Goal: Communication & Community: Answer question/provide support

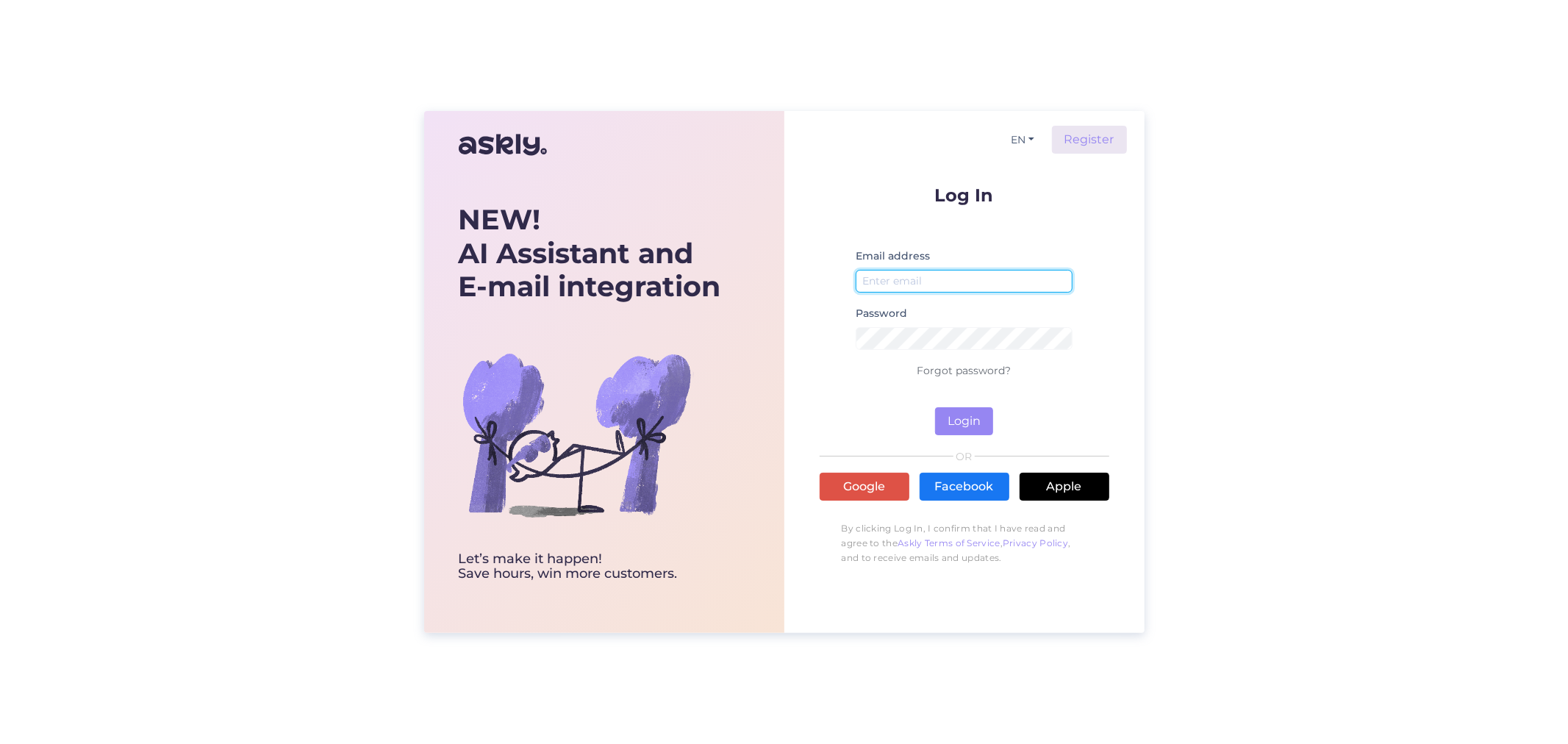
click at [909, 286] on input "email" at bounding box center [965, 281] width 217 height 23
type input "[PERSON_NAME][EMAIL_ADDRESS][PERSON_NAME][DOMAIN_NAME]"
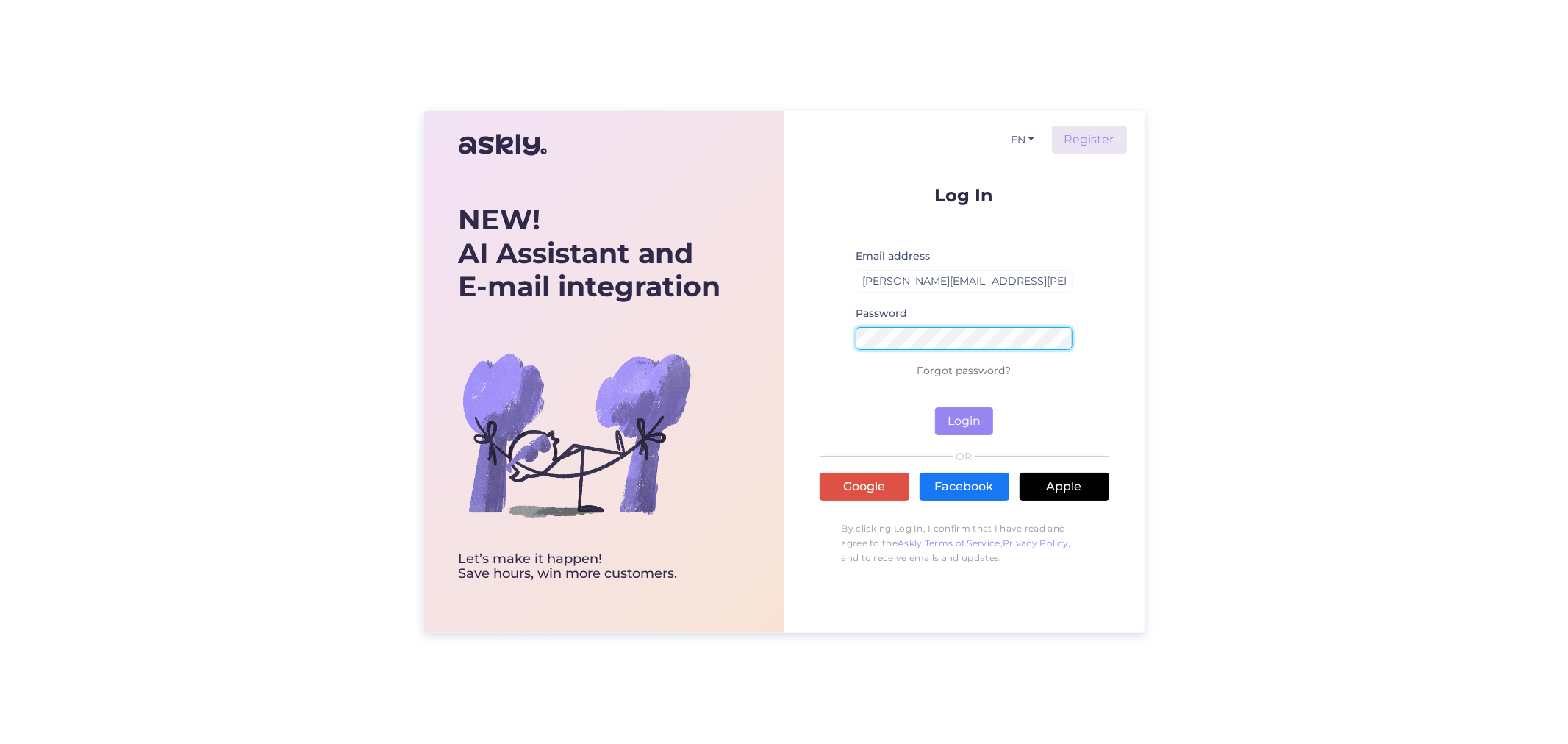
click at [935, 407] on button "Login" at bounding box center [964, 420] width 58 height 28
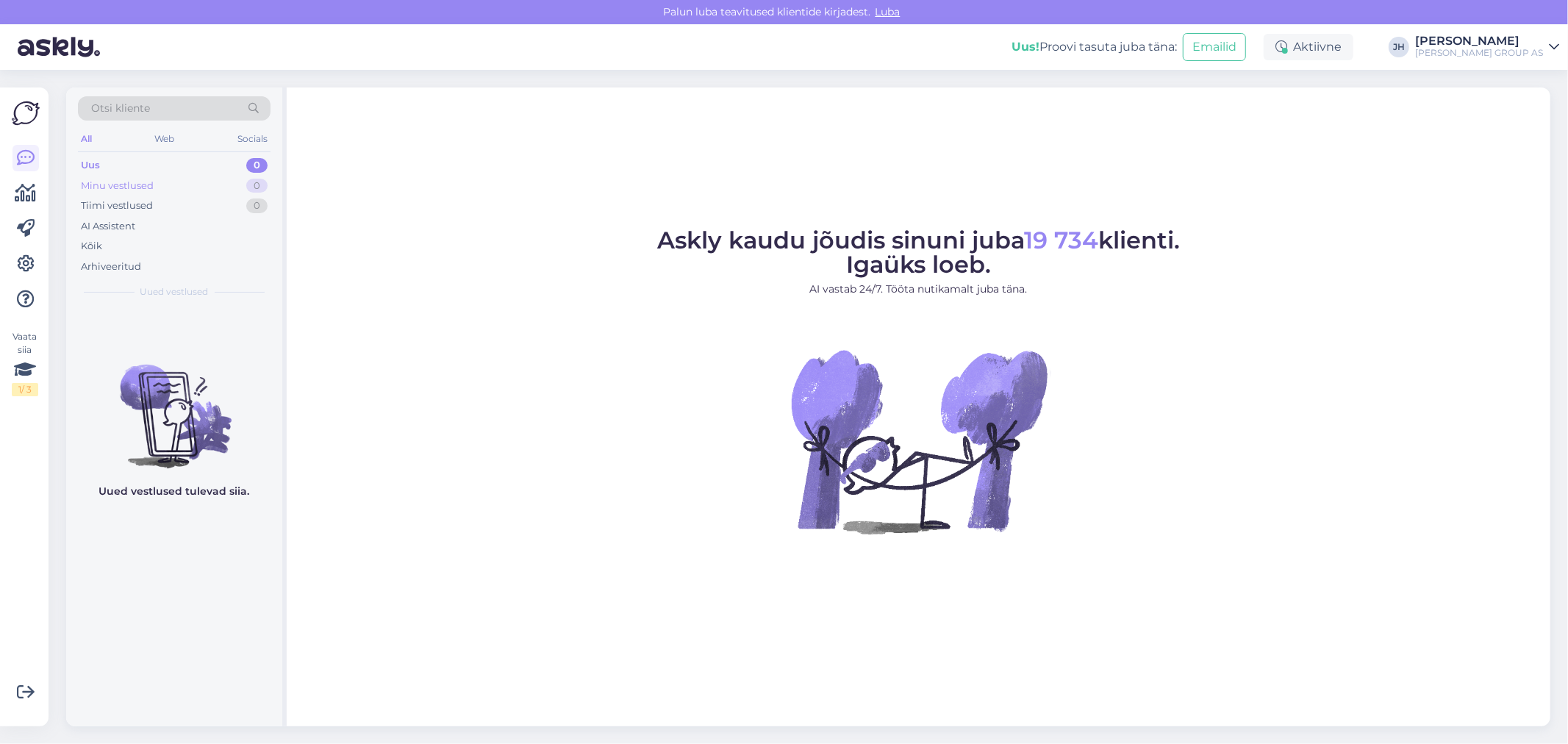
click at [123, 181] on div "Minu vestlused" at bounding box center [117, 185] width 72 height 14
click at [126, 204] on div "Tiimi vestlused" at bounding box center [117, 206] width 72 height 14
click at [96, 182] on div "Minu vestlused" at bounding box center [117, 185] width 72 height 14
click at [89, 160] on div "Uus" at bounding box center [90, 165] width 19 height 14
click at [113, 185] on div "Minu vestlused" at bounding box center [117, 185] width 72 height 14
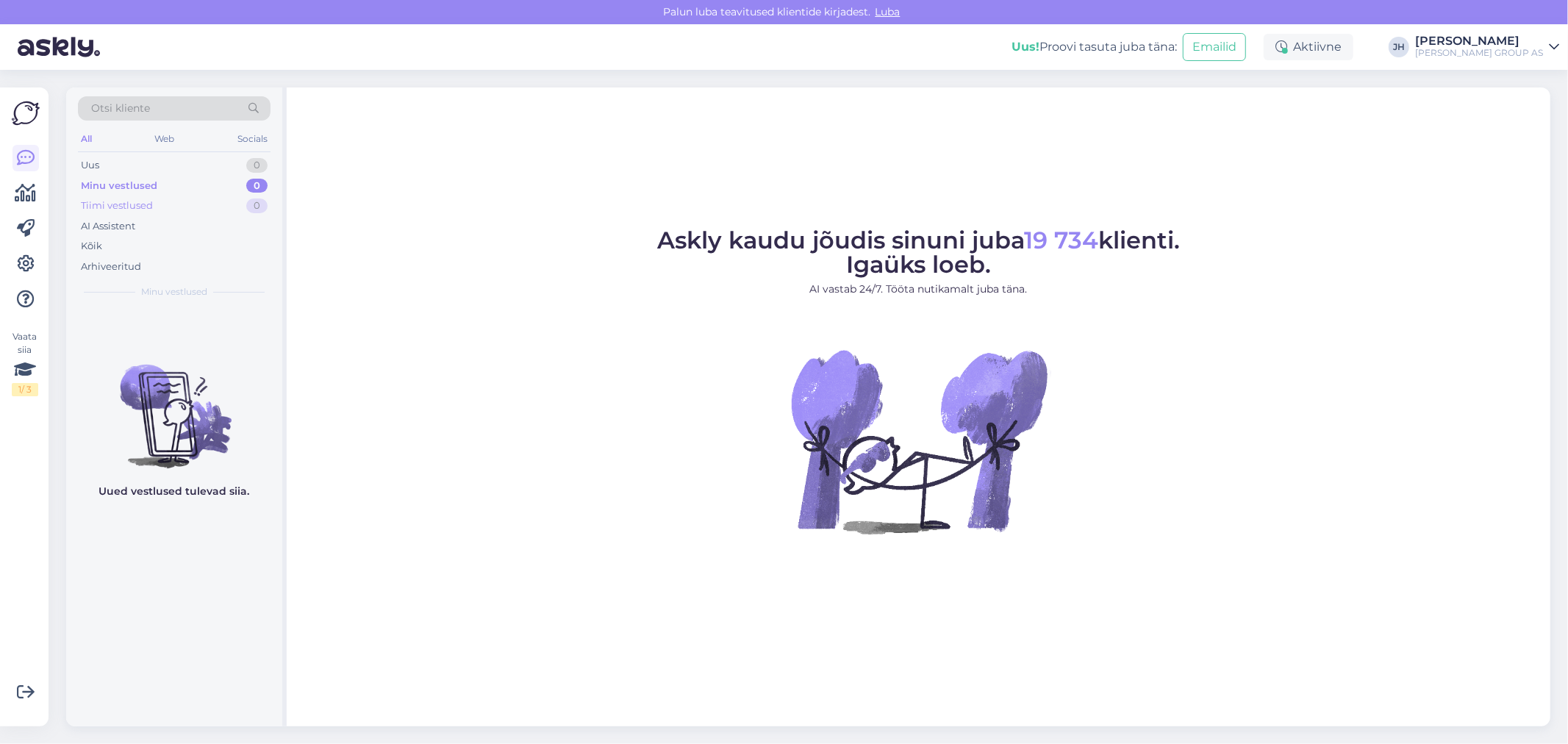
click at [126, 202] on div "Tiimi vestlused" at bounding box center [117, 206] width 72 height 14
click at [119, 179] on div "Minu vestlused" at bounding box center [117, 185] width 72 height 14
click at [92, 164] on div "Uus" at bounding box center [90, 165] width 19 height 14
click at [101, 182] on div "Minu vestlused" at bounding box center [117, 185] width 72 height 14
click at [113, 209] on div "Tiimi vestlused" at bounding box center [117, 206] width 72 height 14
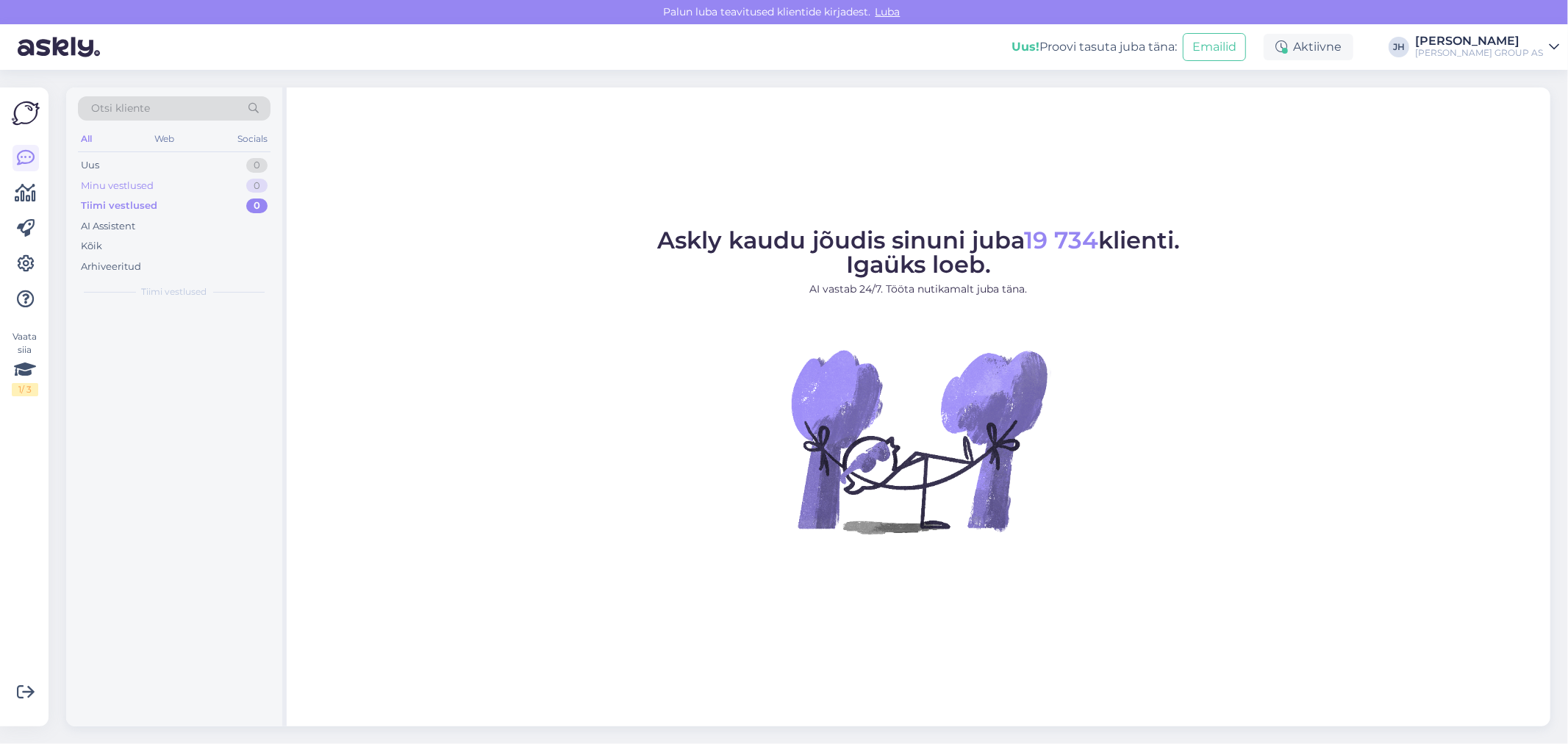
click at [113, 184] on div "Minu vestlused" at bounding box center [117, 185] width 72 height 14
click at [94, 176] on div "Minu vestlused 0" at bounding box center [174, 186] width 193 height 20
click at [89, 164] on div "Uus" at bounding box center [90, 165] width 19 height 14
click at [128, 187] on div "Minu vestlused" at bounding box center [117, 185] width 72 height 14
click at [109, 203] on div "Tiimi vestlused" at bounding box center [117, 206] width 72 height 14
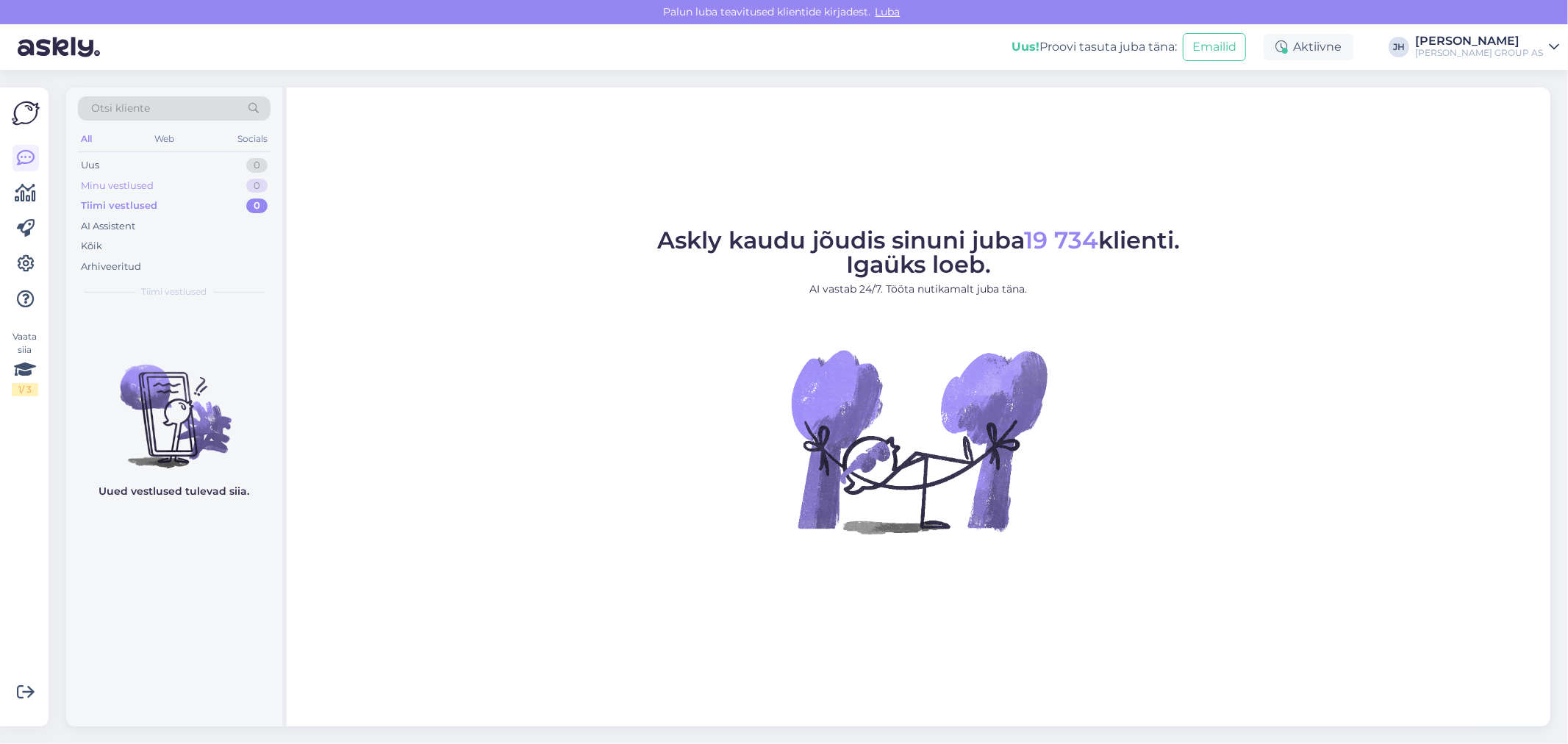
click at [107, 185] on div "Minu vestlused" at bounding box center [117, 185] width 72 height 14
click at [90, 159] on div "Uus" at bounding box center [90, 165] width 19 height 14
click at [131, 202] on div "Tiimi vestlused" at bounding box center [117, 206] width 72 height 14
click at [93, 164] on div "Uus" at bounding box center [90, 165] width 19 height 14
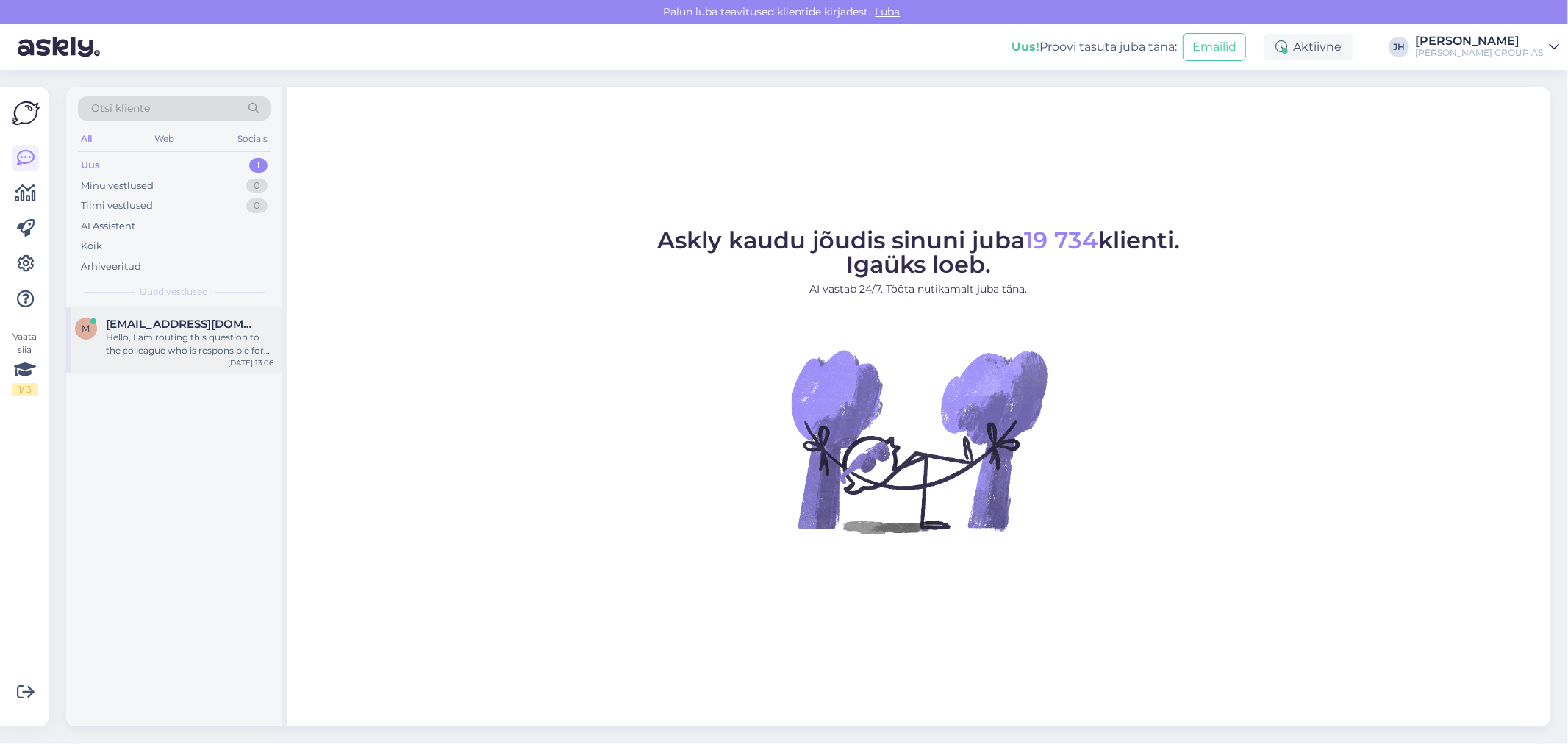
click at [149, 329] on span "[EMAIL_ADDRESS][DOMAIN_NAME]" at bounding box center [183, 324] width 153 height 13
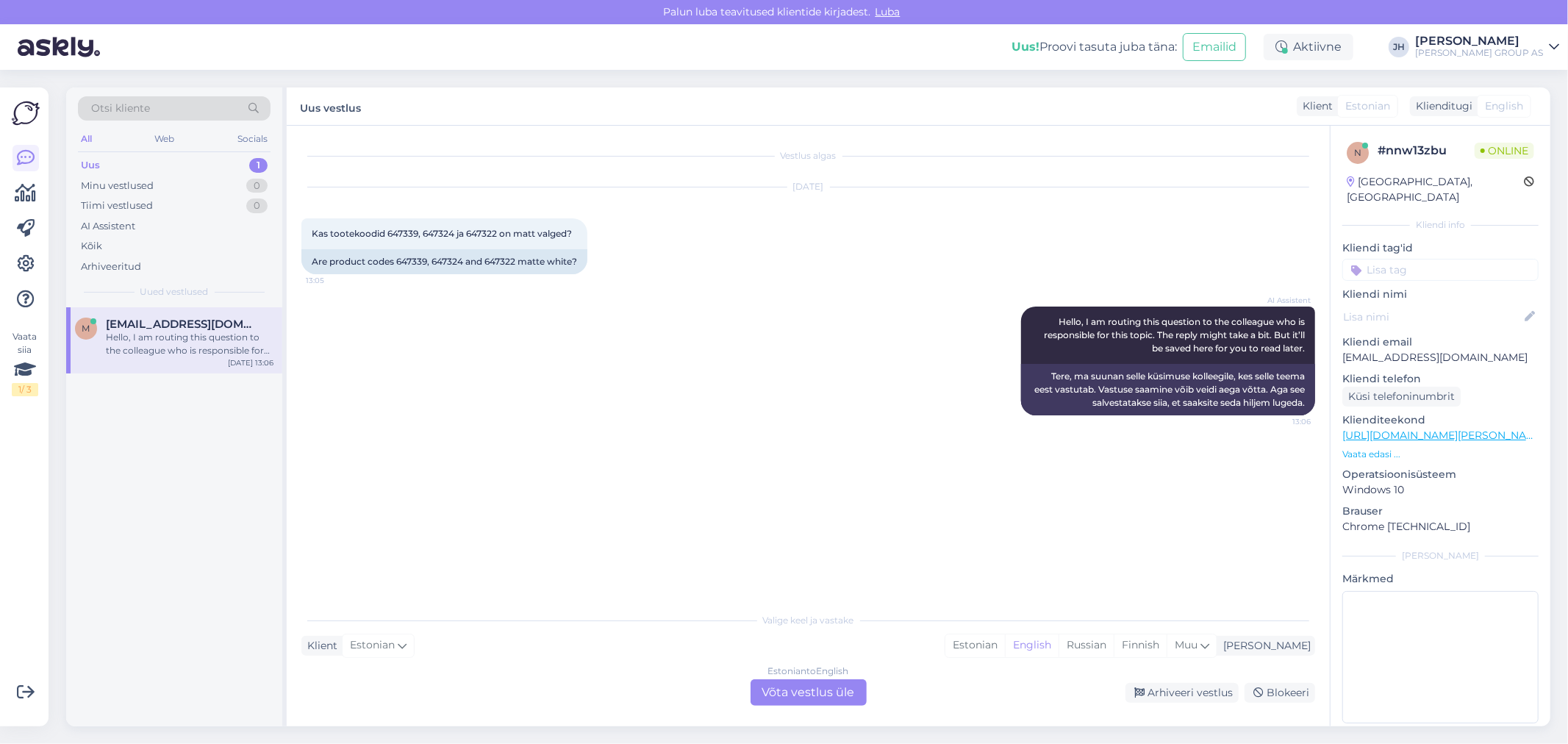
click at [827, 692] on div "Estonian to English Võta vestlus üle" at bounding box center [809, 692] width 116 height 26
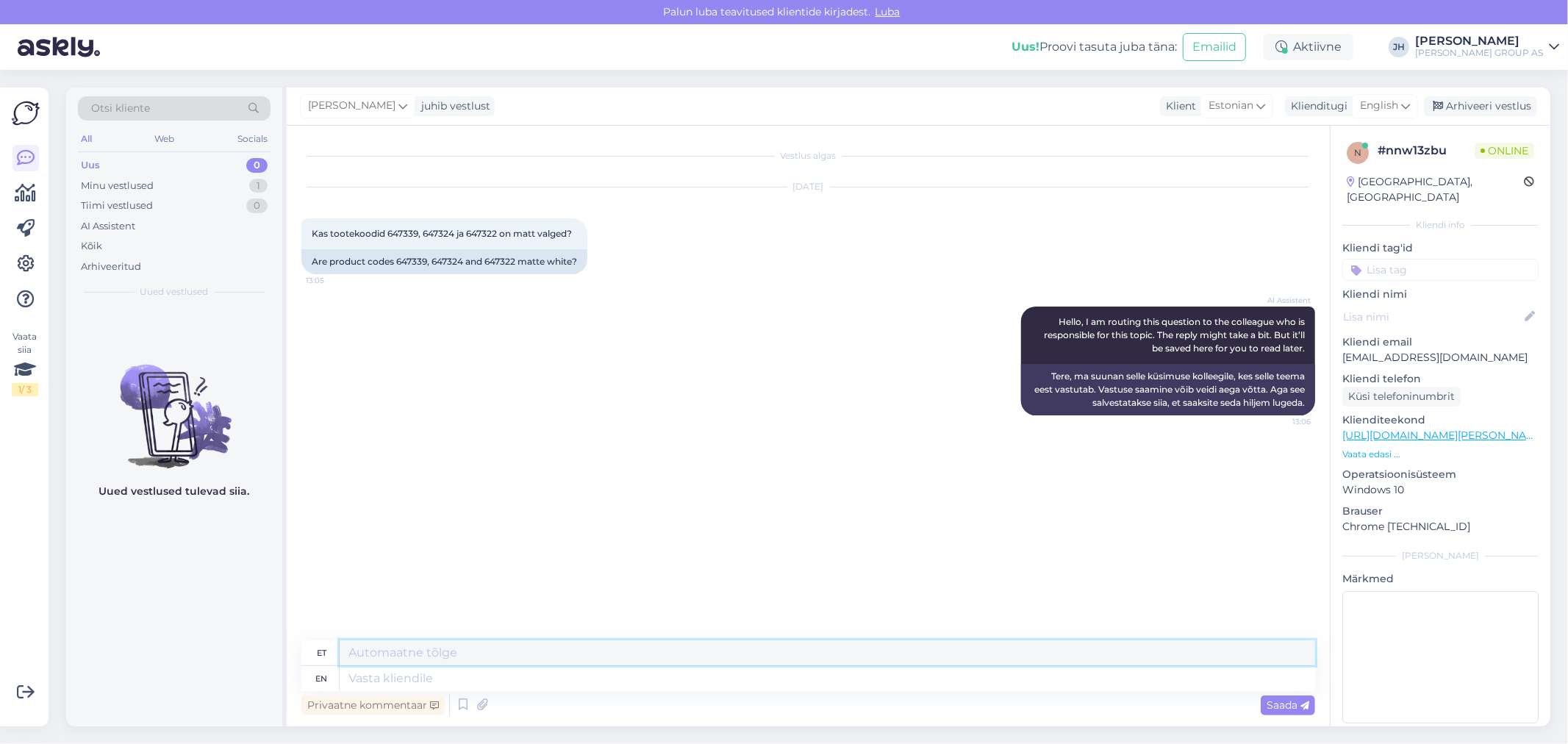
click at [436, 661] on textarea at bounding box center [827, 653] width 976 height 25
click at [415, 656] on textarea "Tere kohe" at bounding box center [827, 653] width 976 height 25
type textarea "Tere kohe uurime"
click at [1296, 702] on span "Saada" at bounding box center [1288, 705] width 43 height 13
drag, startPoint x: 511, startPoint y: 650, endPoint x: 297, endPoint y: 640, distance: 214.2
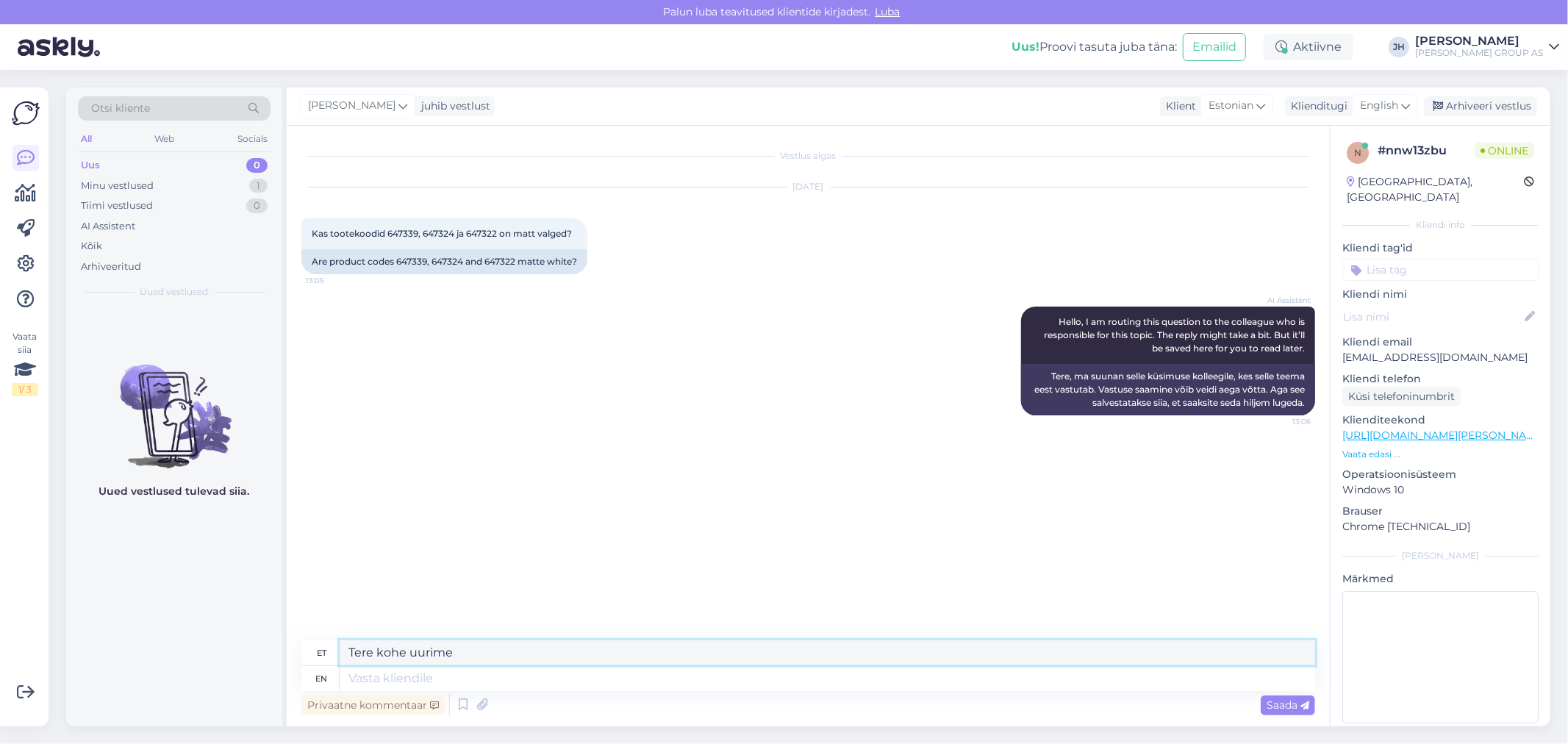
click at [297, 640] on div "Vestlus algas [DATE] Kas tootekoodid 647339, 647324 ja 647322 on matt valged? 1…" at bounding box center [808, 426] width 1043 height 601
click at [1408, 104] on icon at bounding box center [1405, 105] width 8 height 16
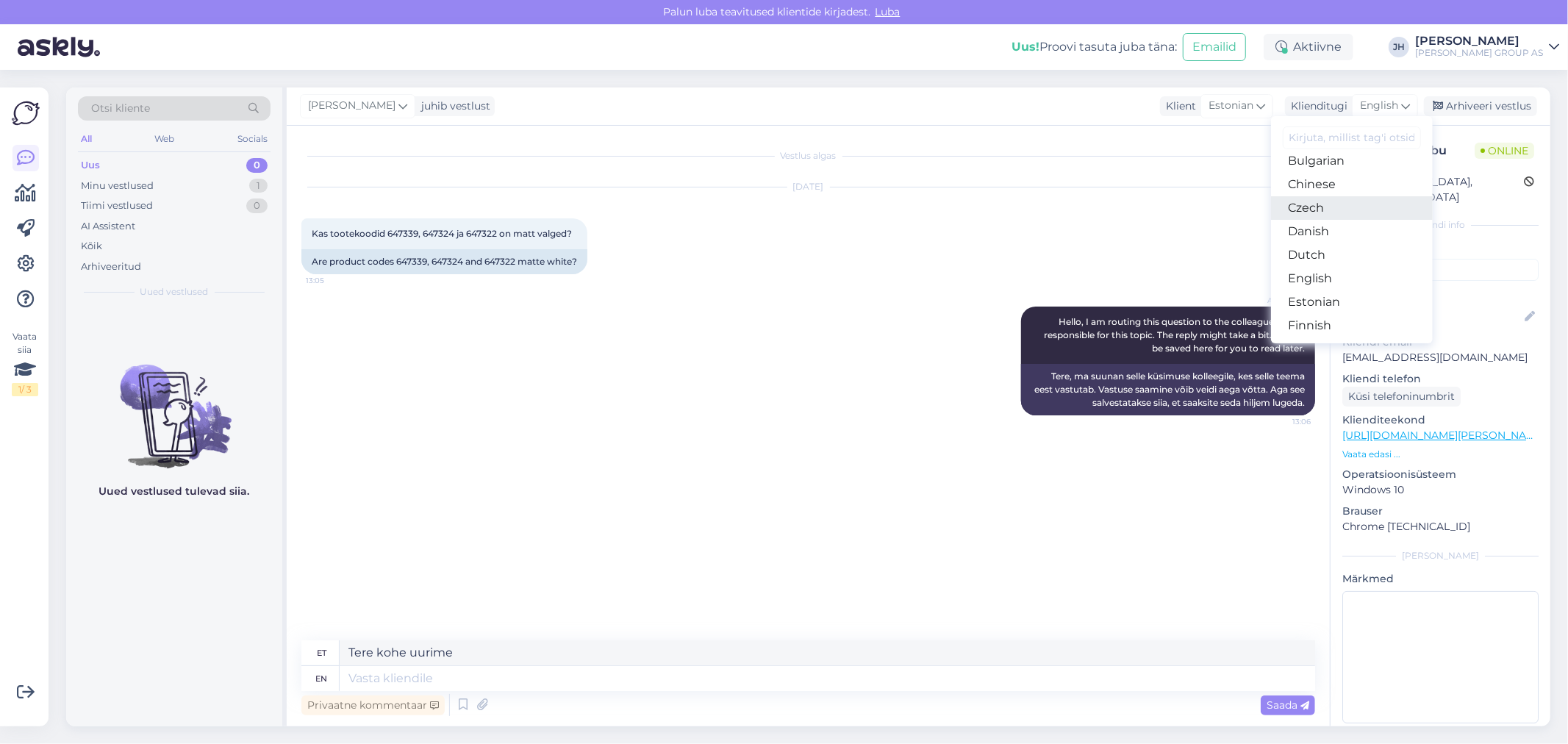
scroll to position [82, 0]
drag, startPoint x: 1335, startPoint y: 278, endPoint x: 1292, endPoint y: 303, distance: 49.7
click at [1335, 278] on link "Estonian" at bounding box center [1352, 278] width 162 height 24
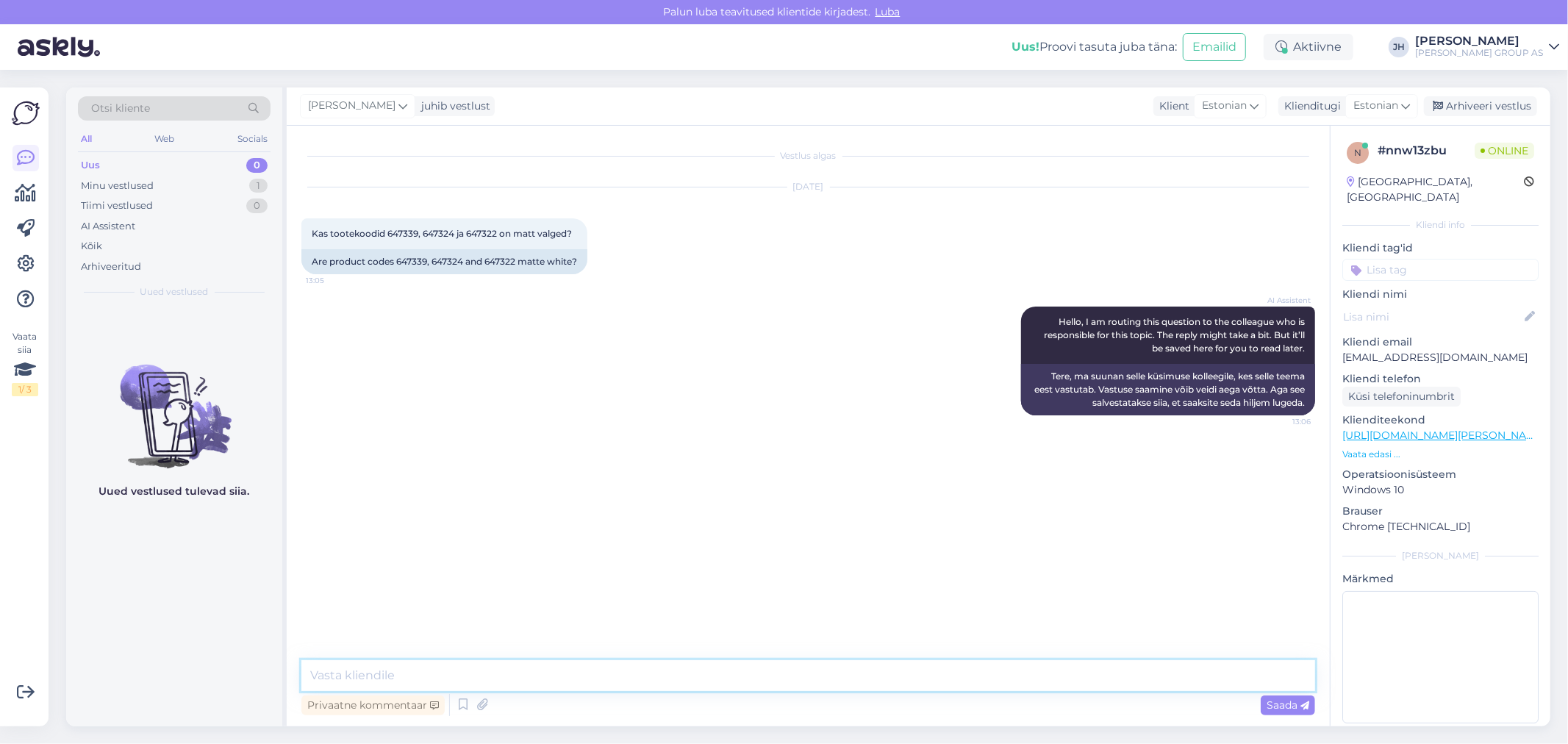
click at [498, 664] on textarea at bounding box center [808, 676] width 1014 height 31
paste textarea "Tere kohe uurime"
type textarea "Tere kohe uurime"
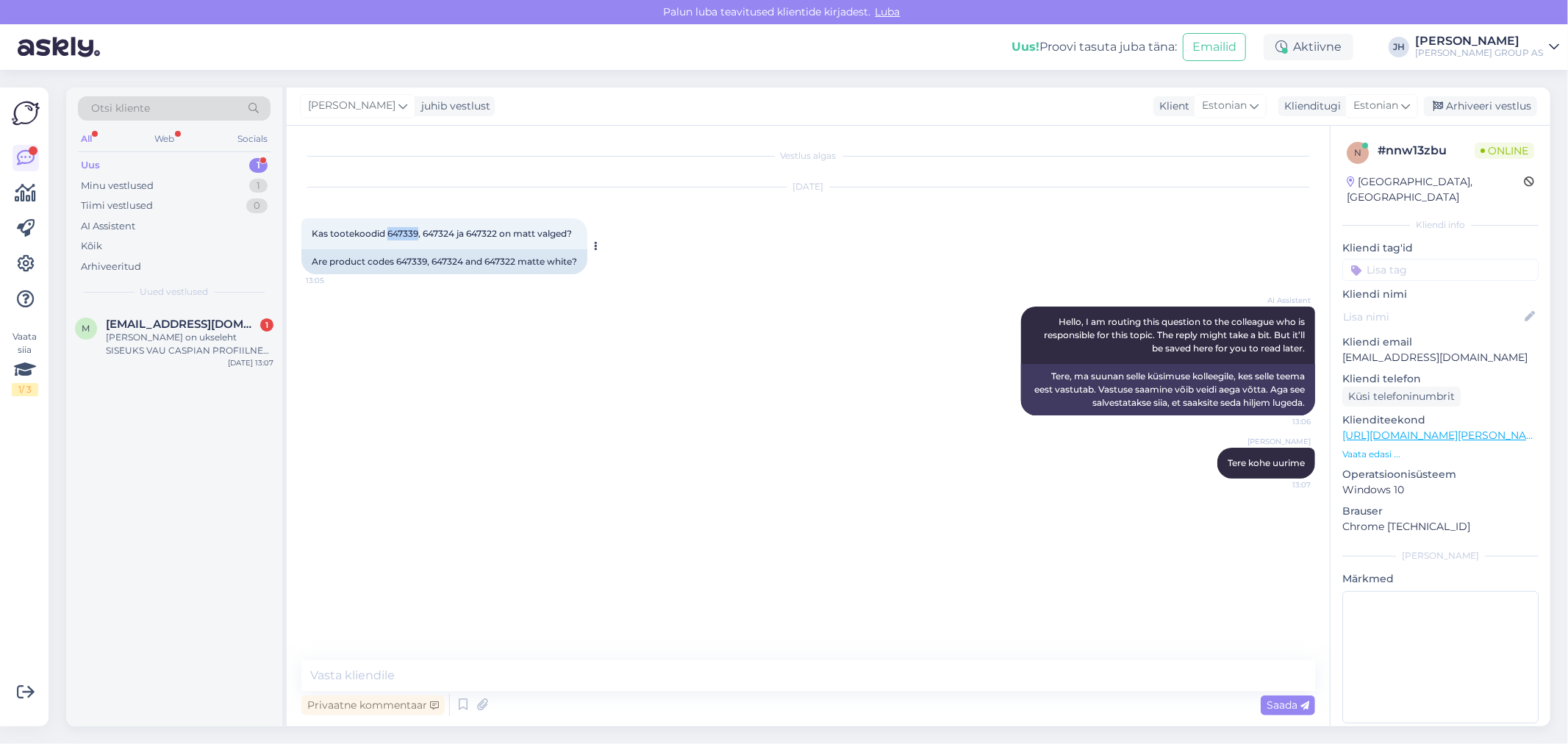
drag, startPoint x: 418, startPoint y: 232, endPoint x: 387, endPoint y: 231, distance: 31.0
click at [387, 231] on span "Kas tootekoodid 647339, 647324 ja 647322 on matt valged?" at bounding box center [442, 233] width 260 height 11
copy span "647339"
drag, startPoint x: 453, startPoint y: 228, endPoint x: 424, endPoint y: 230, distance: 29.1
click at [424, 230] on span "Kas tootekoodid 647339, 647324 ja 647322 on matt valged?" at bounding box center [442, 233] width 260 height 11
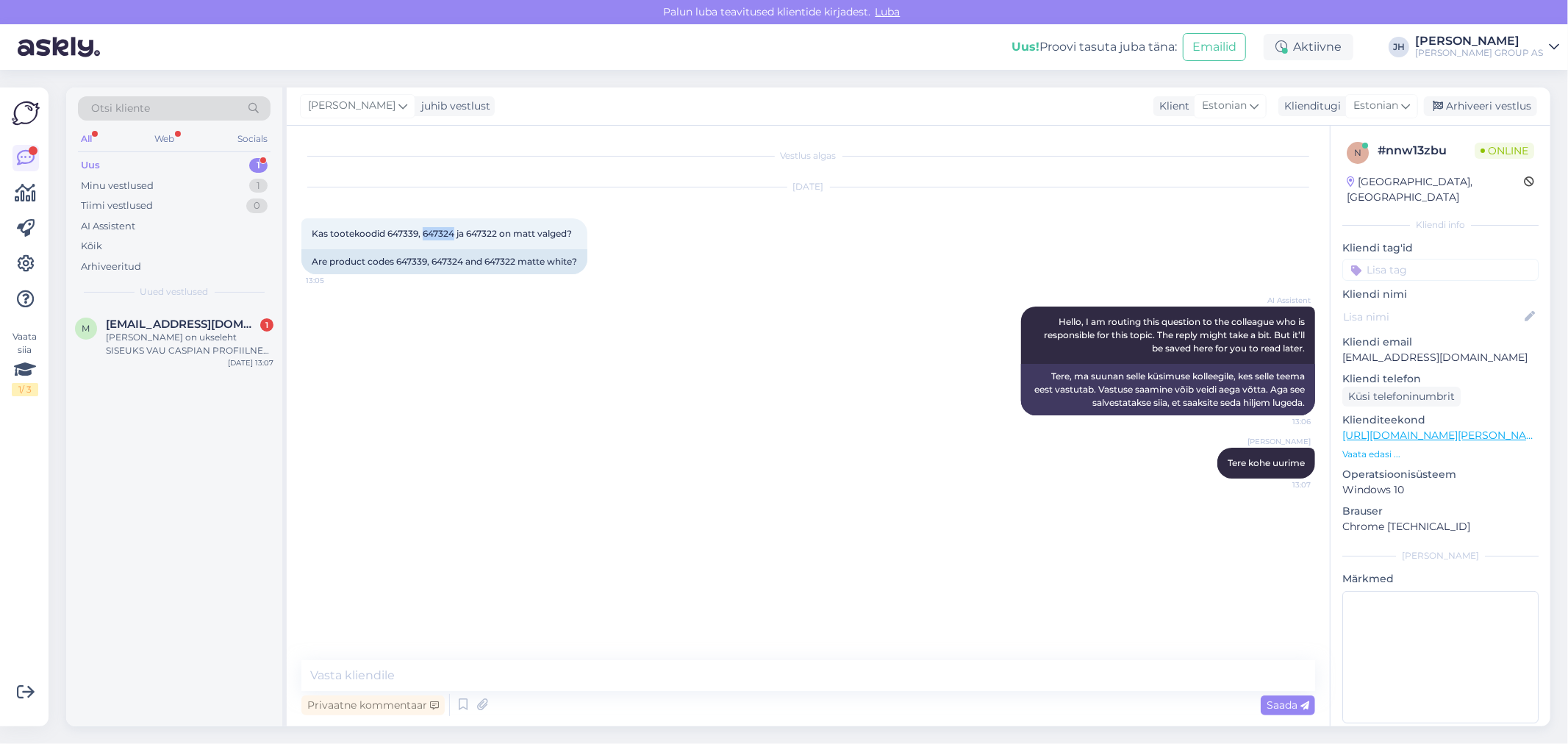
copy span "647324"
drag, startPoint x: 495, startPoint y: 229, endPoint x: 466, endPoint y: 231, distance: 29.1
click at [466, 231] on span "Kas tootekoodid 647339, 647324 ja 647322 on matt valged?" at bounding box center [442, 233] width 260 height 11
copy span "647322"
click at [372, 669] on textarea at bounding box center [808, 676] width 1014 height 31
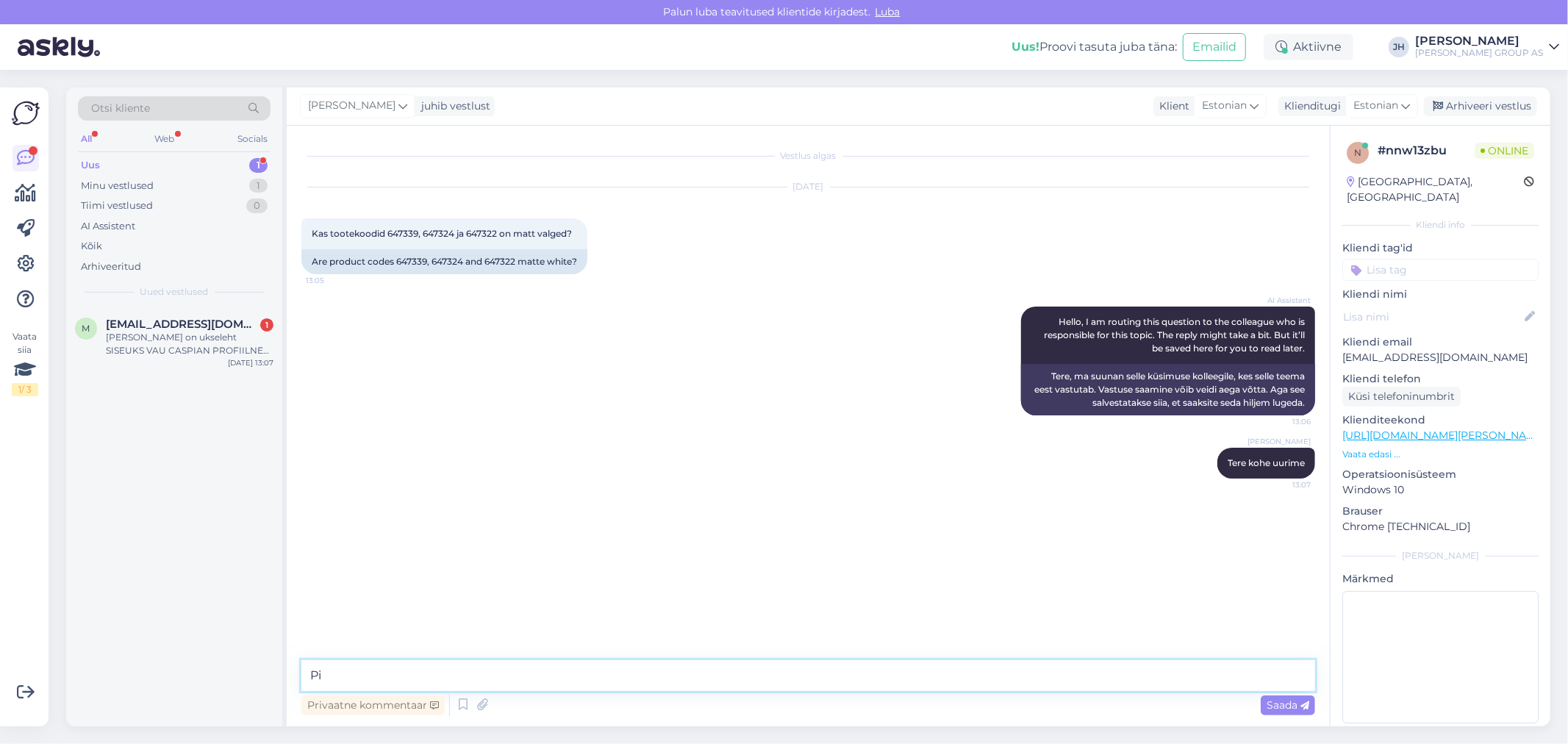
type textarea "P"
type textarea "Pigem läikiv. Kuid mitte kõrgläikega"
click at [1479, 101] on div "Arhiveeri vestlus" at bounding box center [1480, 106] width 113 height 20
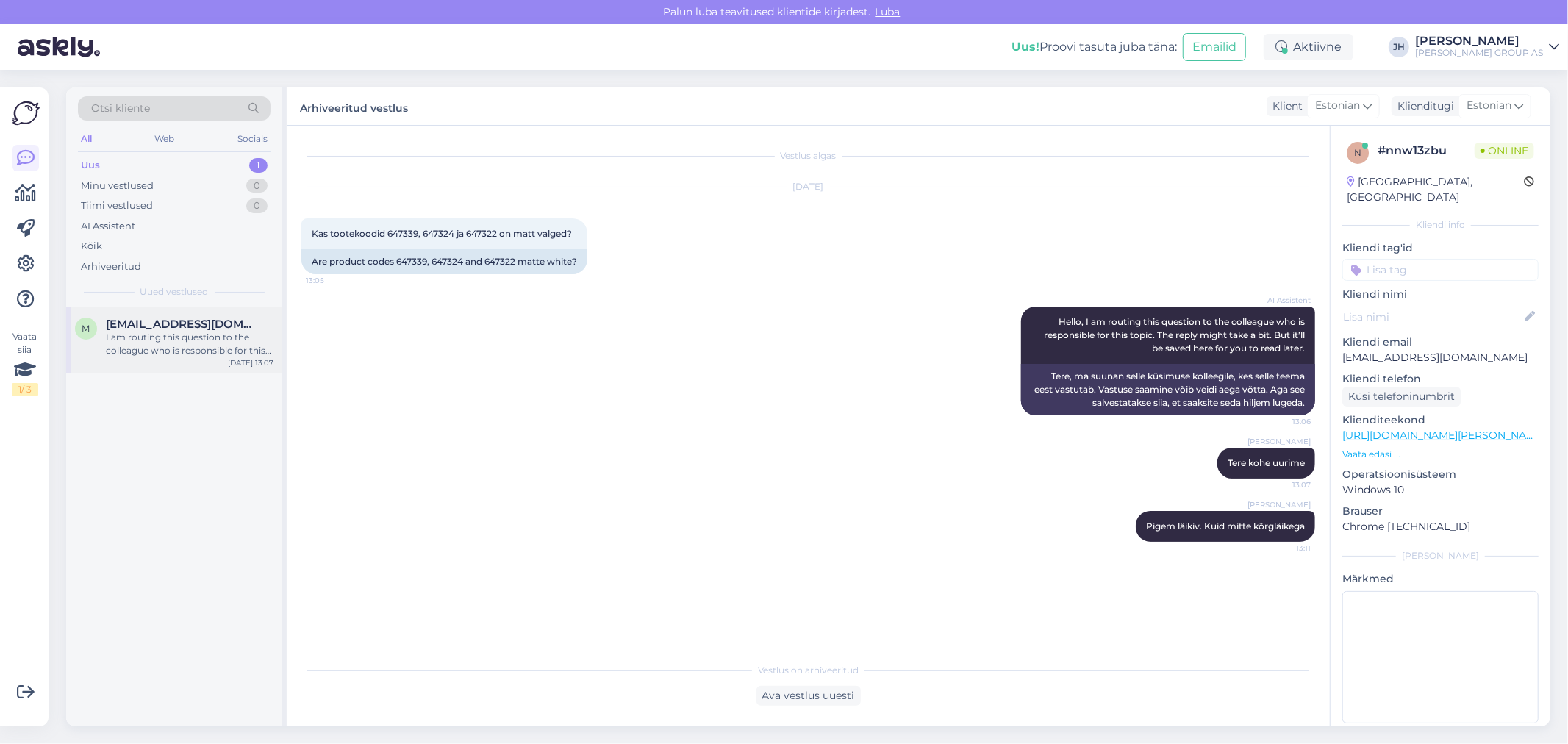
click at [201, 333] on div "I am routing this question to the colleague who is responsible for this topic. …" at bounding box center [190, 344] width 168 height 26
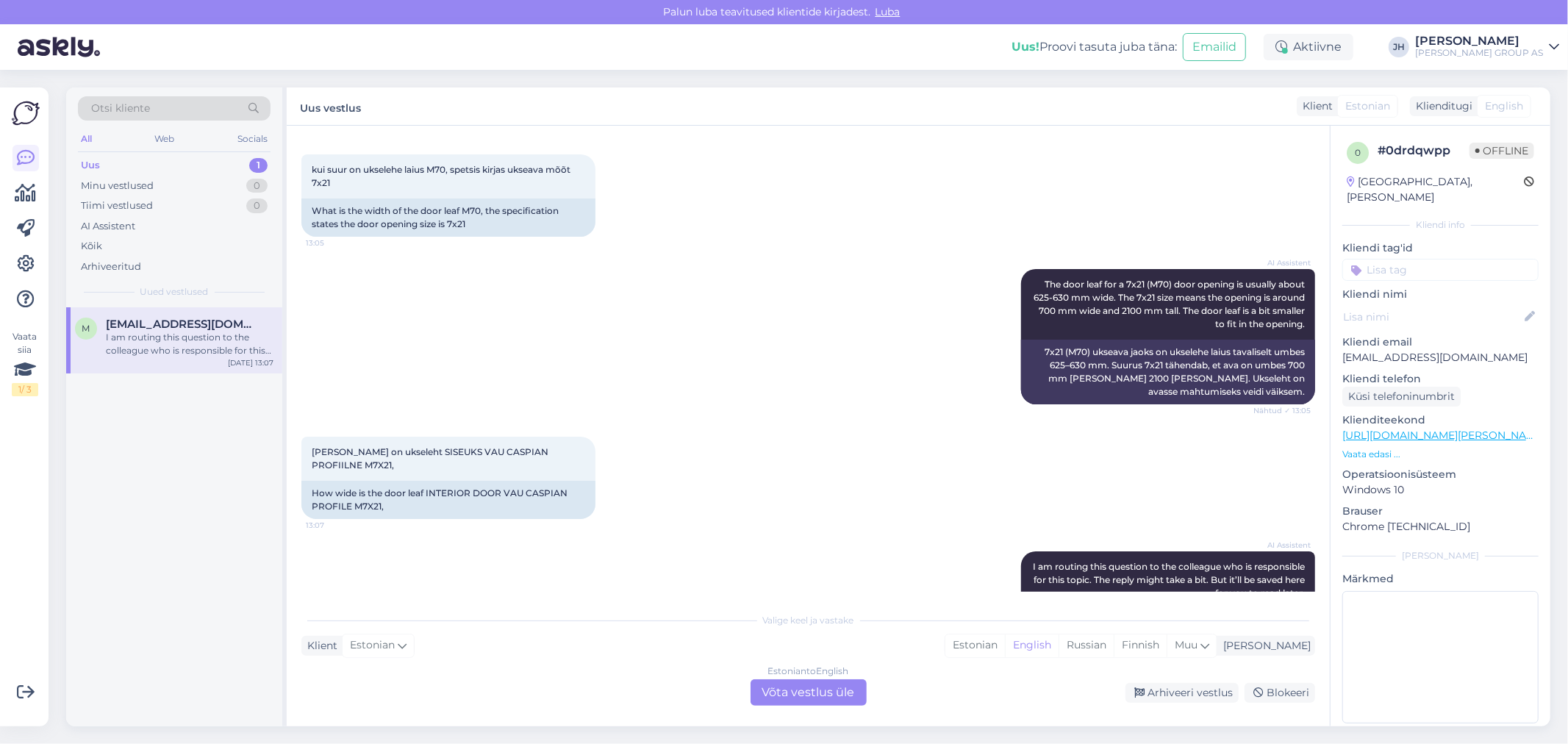
scroll to position [517, 0]
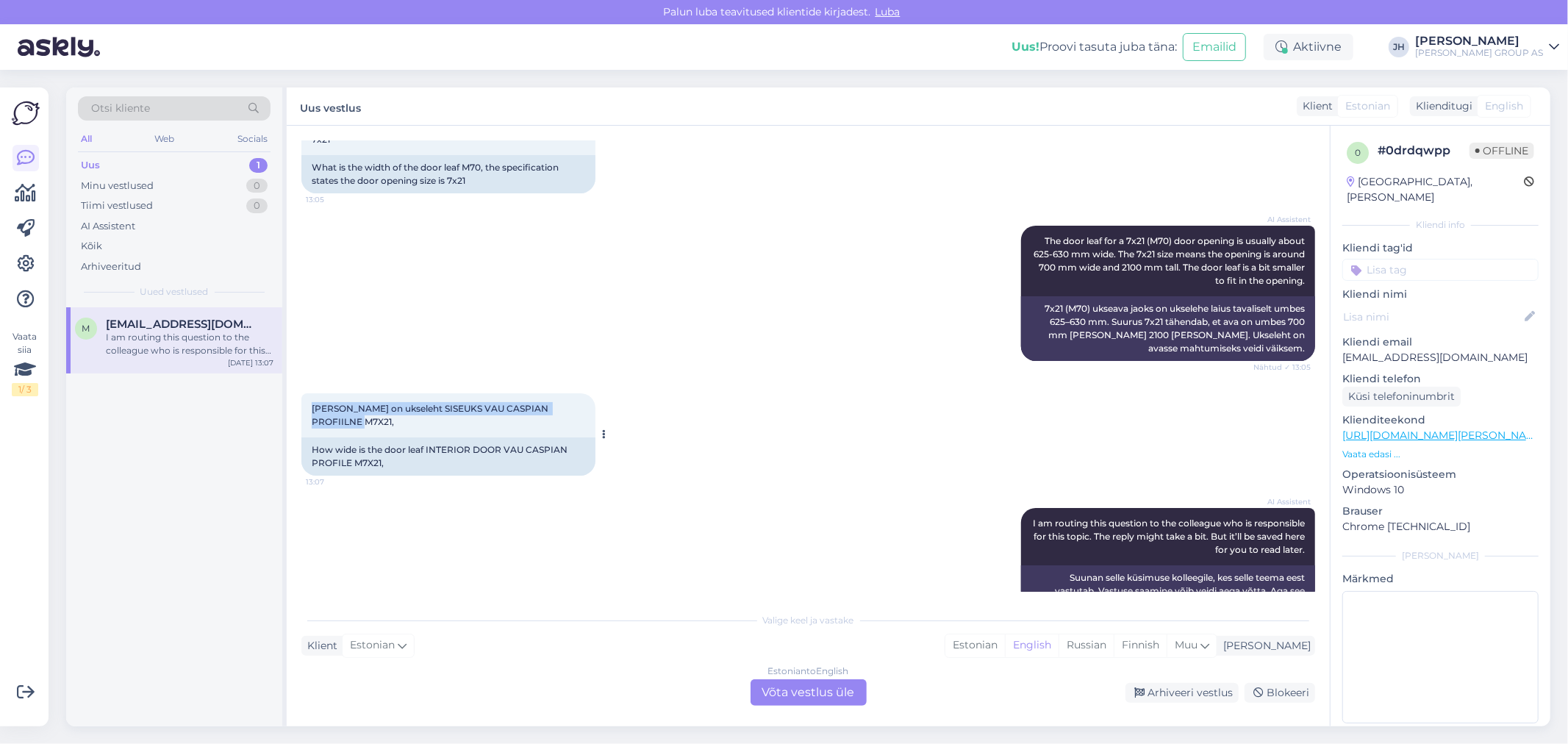
drag, startPoint x: 581, startPoint y: 376, endPoint x: 312, endPoint y: 369, distance: 269.1
click at [312, 393] on div "[PERSON_NAME] on ukseleht SISEUKS VAU CASPIAN PROFIILNE M7X21, 13:07" at bounding box center [448, 415] width 294 height 44
copy span "[PERSON_NAME] on ukseleht SISEUKS VAU CASPIAN PROFIILNE M7X21,"
click at [820, 691] on div "Estonian to English Võta vestlus üle" at bounding box center [809, 692] width 116 height 26
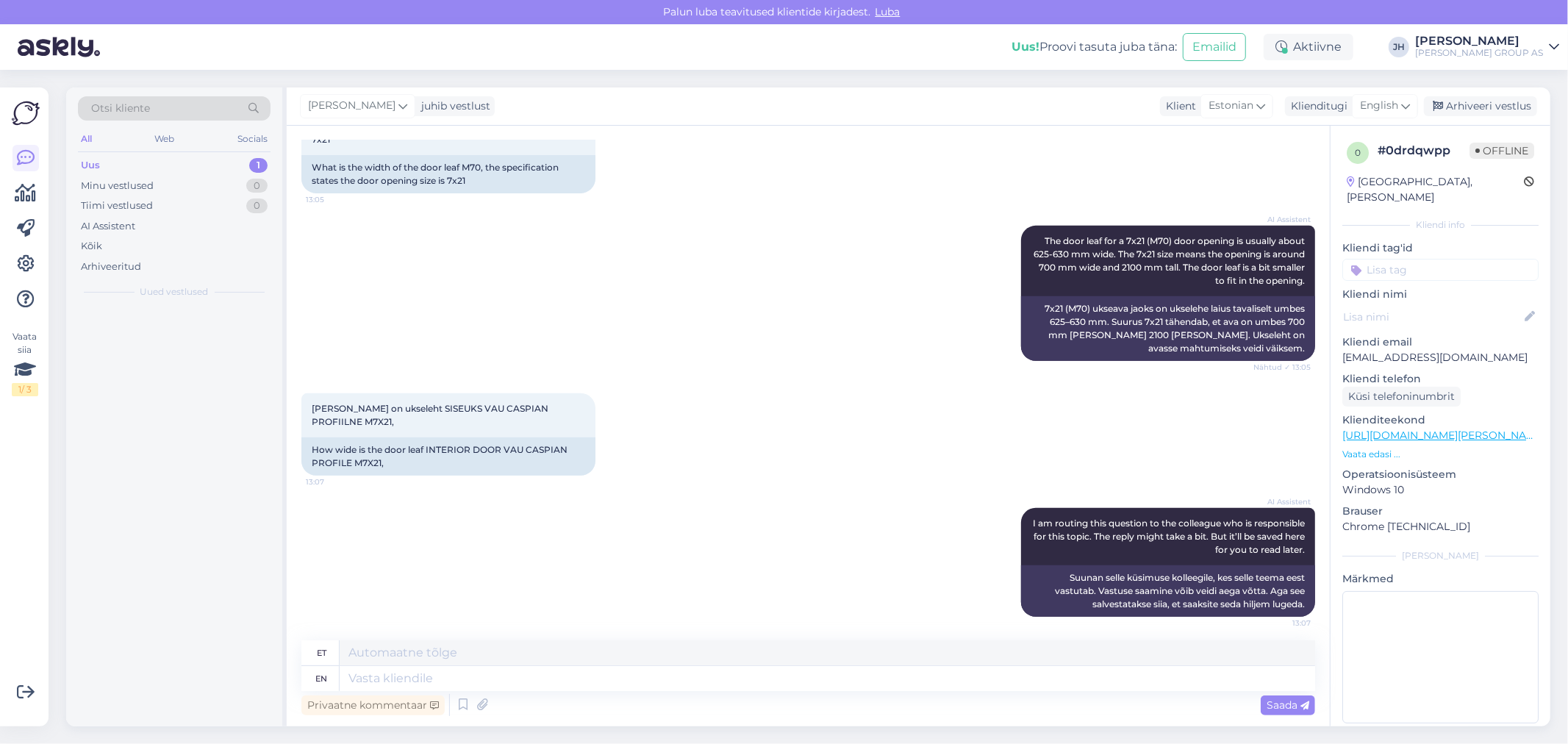
scroll to position [482, 0]
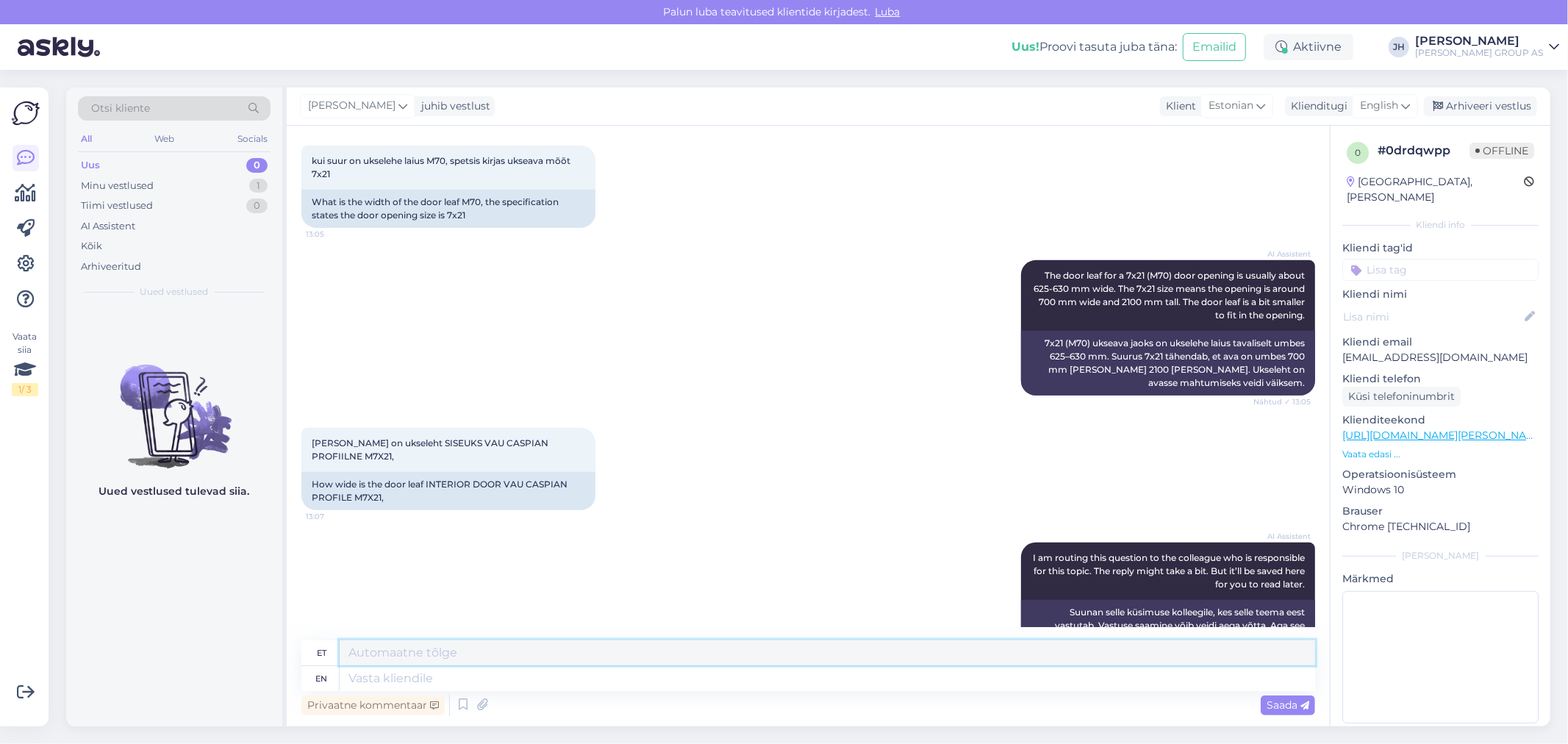
click at [503, 658] on textarea at bounding box center [827, 653] width 976 height 25
paste textarea "laius 643 mm ja kõrgus 2048 mm"
drag, startPoint x: 563, startPoint y: 656, endPoint x: 436, endPoint y: 650, distance: 127.1
click at [436, 650] on textarea "laius 643 mm ja kõrgus 2048 mm" at bounding box center [827, 653] width 976 height 25
drag, startPoint x: 440, startPoint y: 651, endPoint x: 344, endPoint y: 650, distance: 96.0
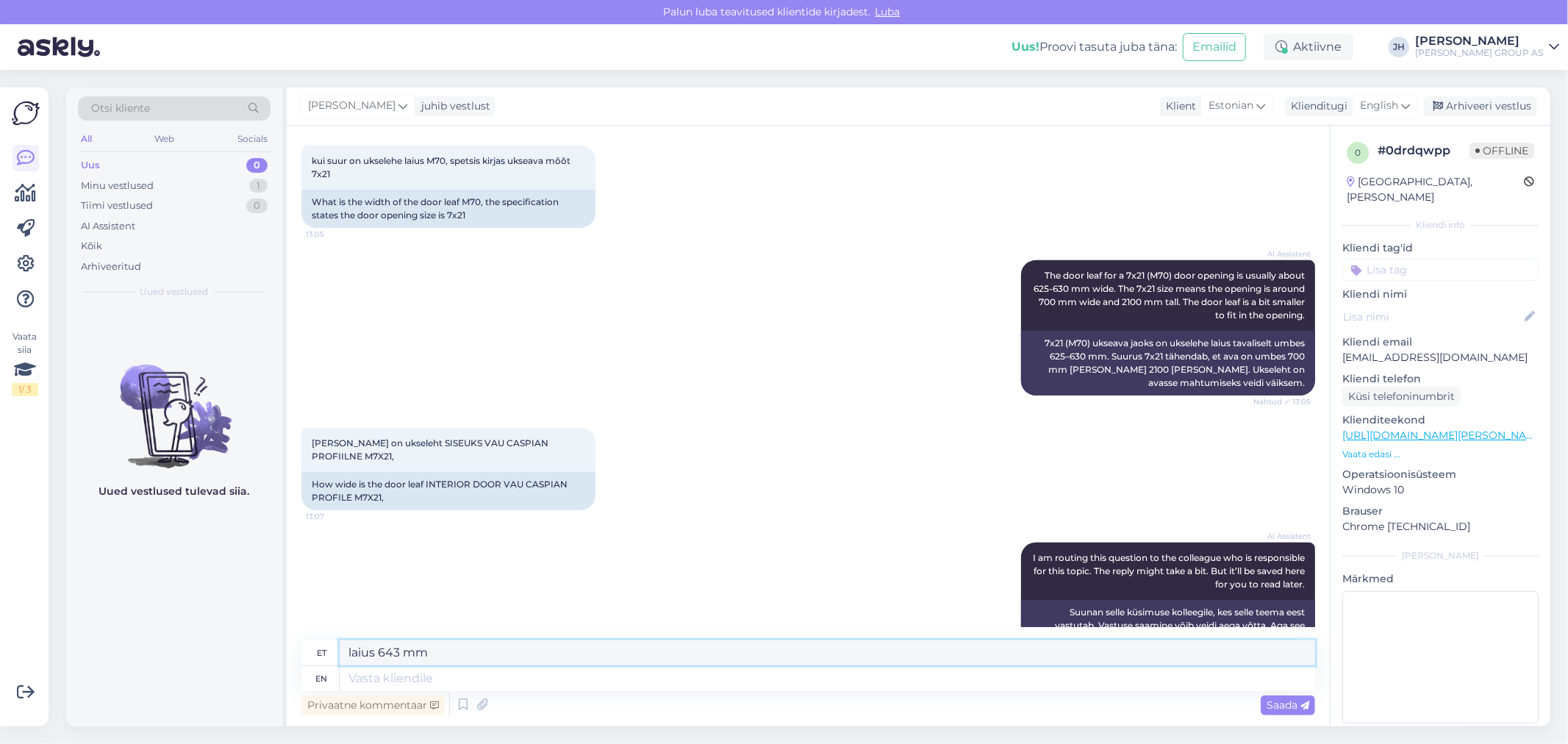
click at [344, 650] on textarea "laius 643 mm" at bounding box center [827, 653] width 976 height 25
type textarea "laius 643 mm"
click at [1408, 104] on icon at bounding box center [1405, 105] width 8 height 16
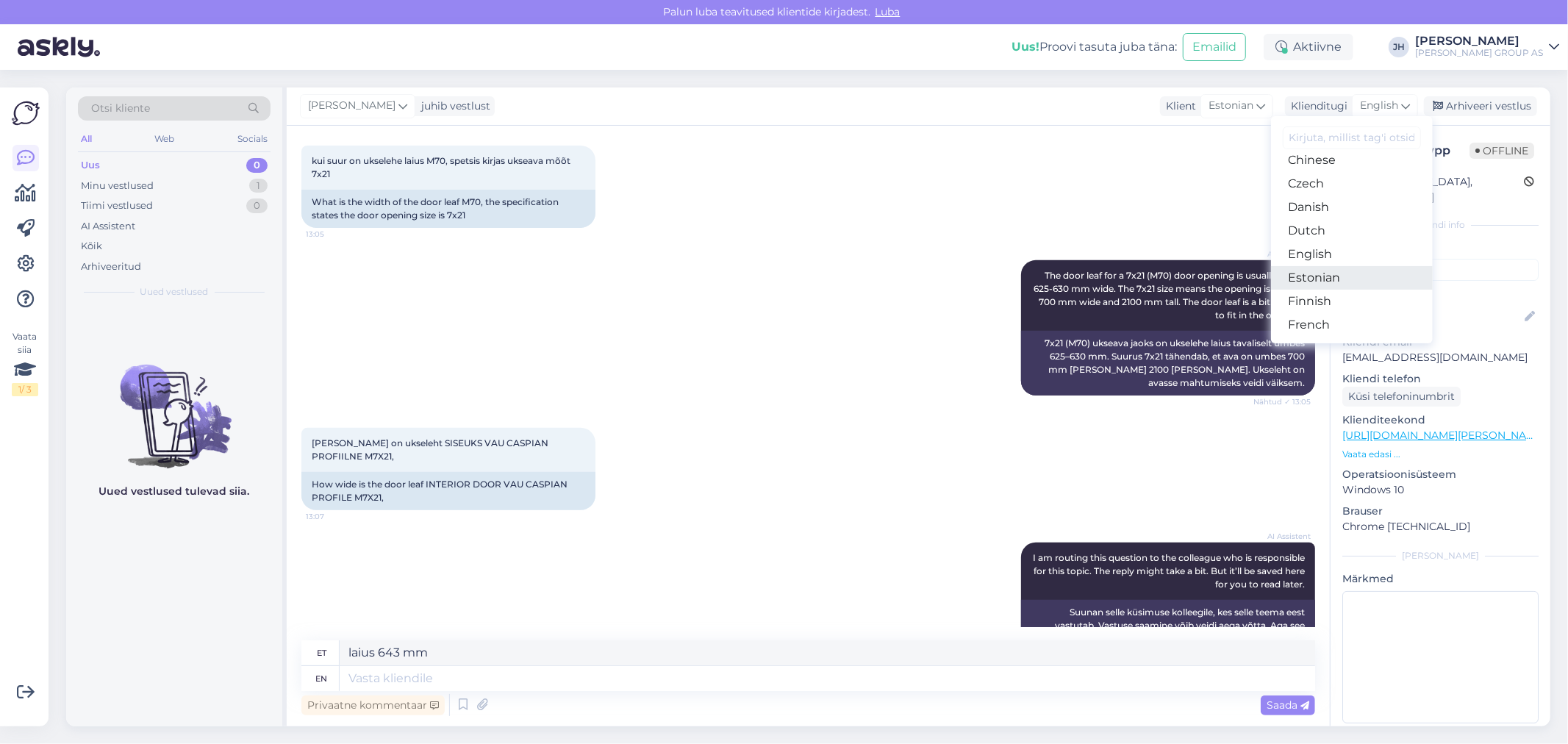
click at [1333, 272] on link "Estonian" at bounding box center [1352, 278] width 162 height 24
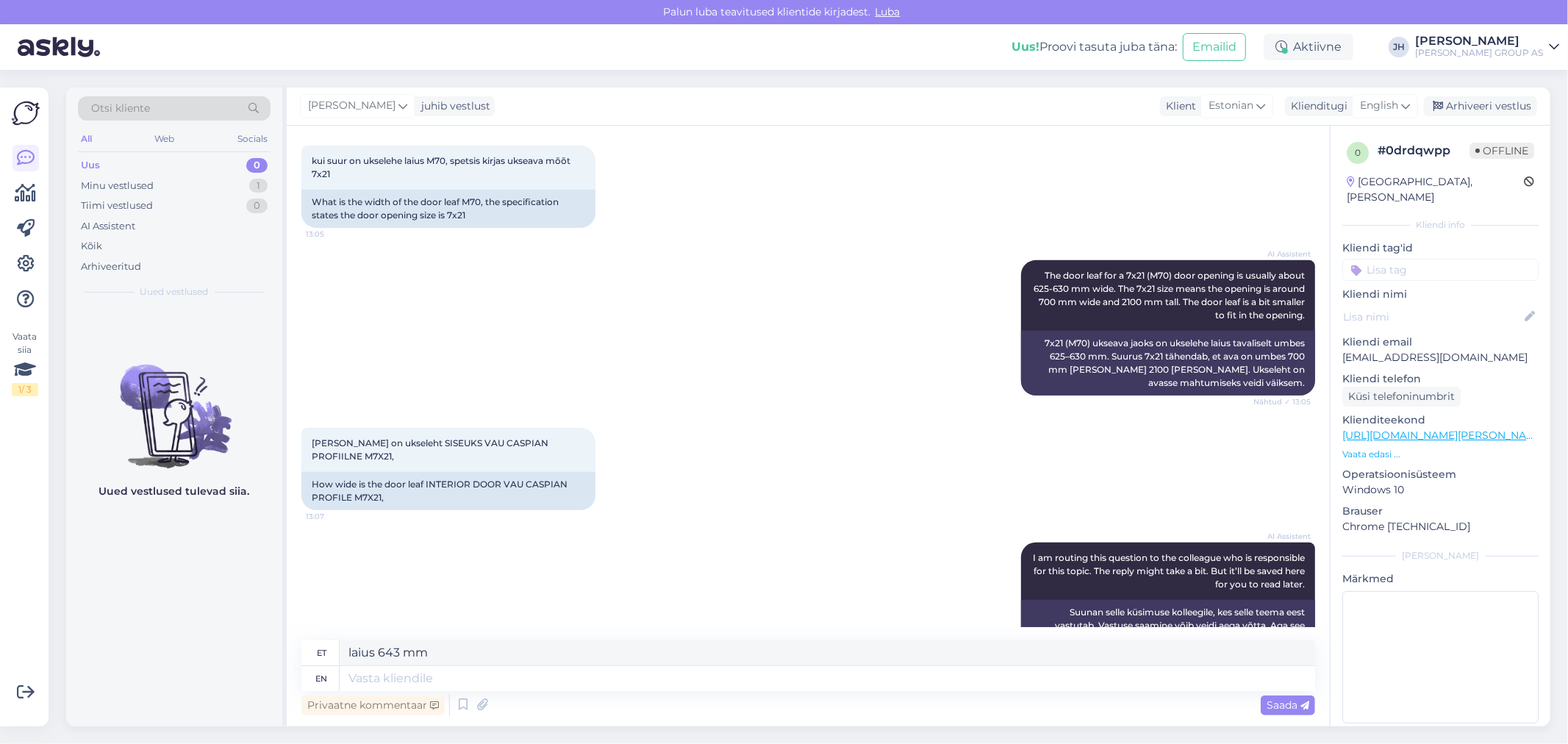
scroll to position [462, 0]
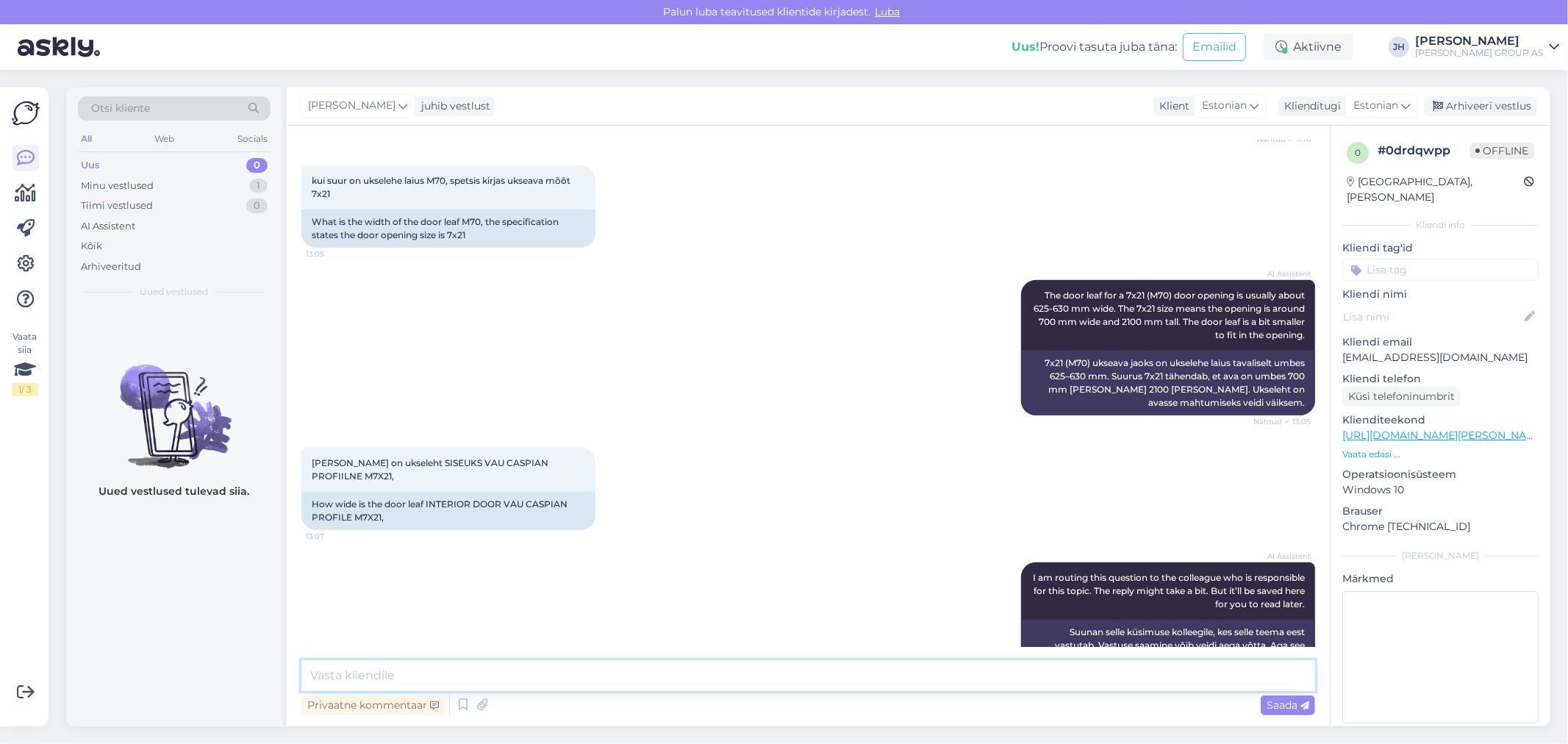
click at [437, 687] on textarea at bounding box center [808, 676] width 1014 height 31
paste textarea "laius 643 mm"
type textarea "laius 643 mm"
click at [1281, 704] on span "Saada" at bounding box center [1288, 705] width 43 height 13
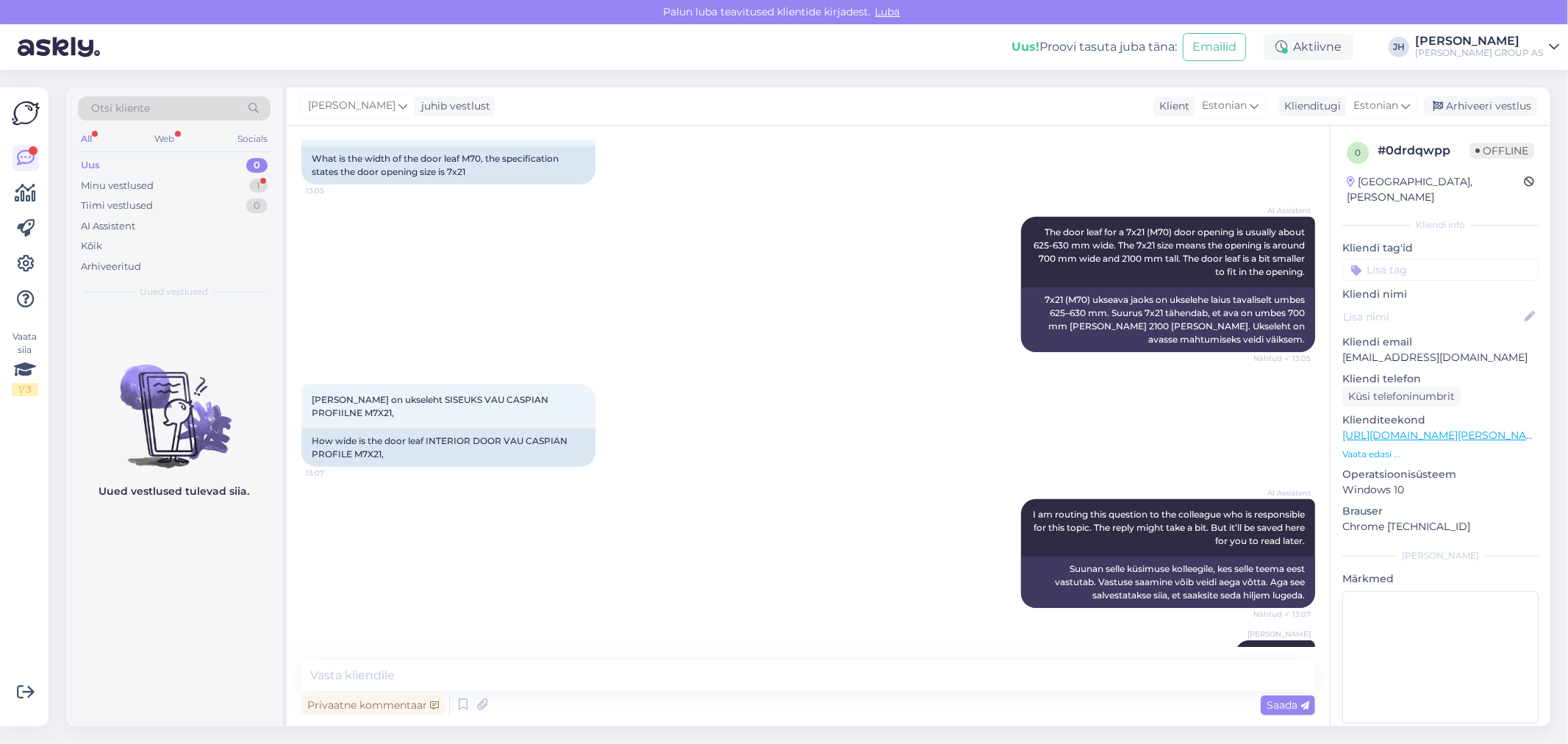
scroll to position [588, 0]
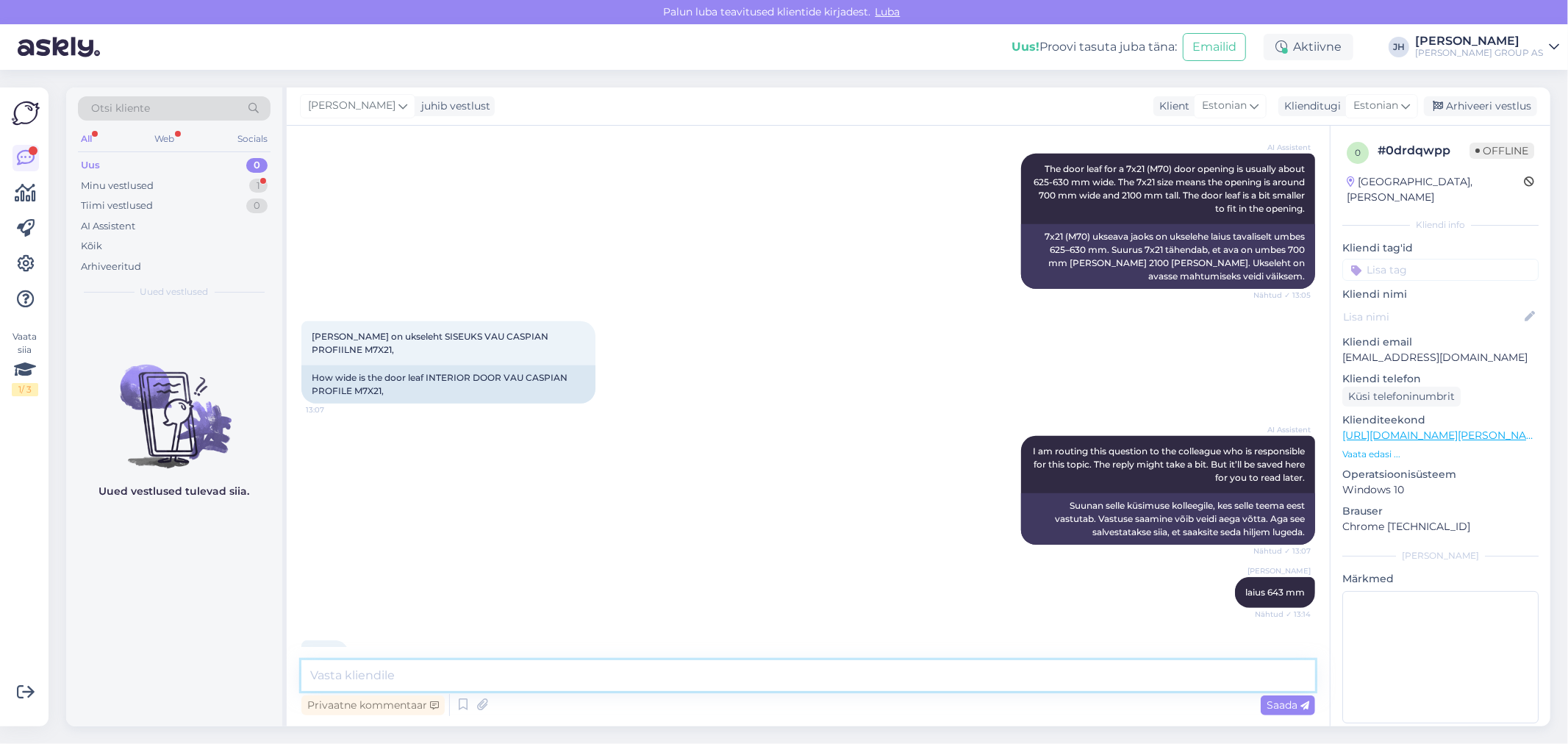
click at [396, 677] on textarea at bounding box center [808, 676] width 1014 height 31
type textarea "palun"
click at [1291, 704] on span "Saada" at bounding box center [1288, 705] width 43 height 13
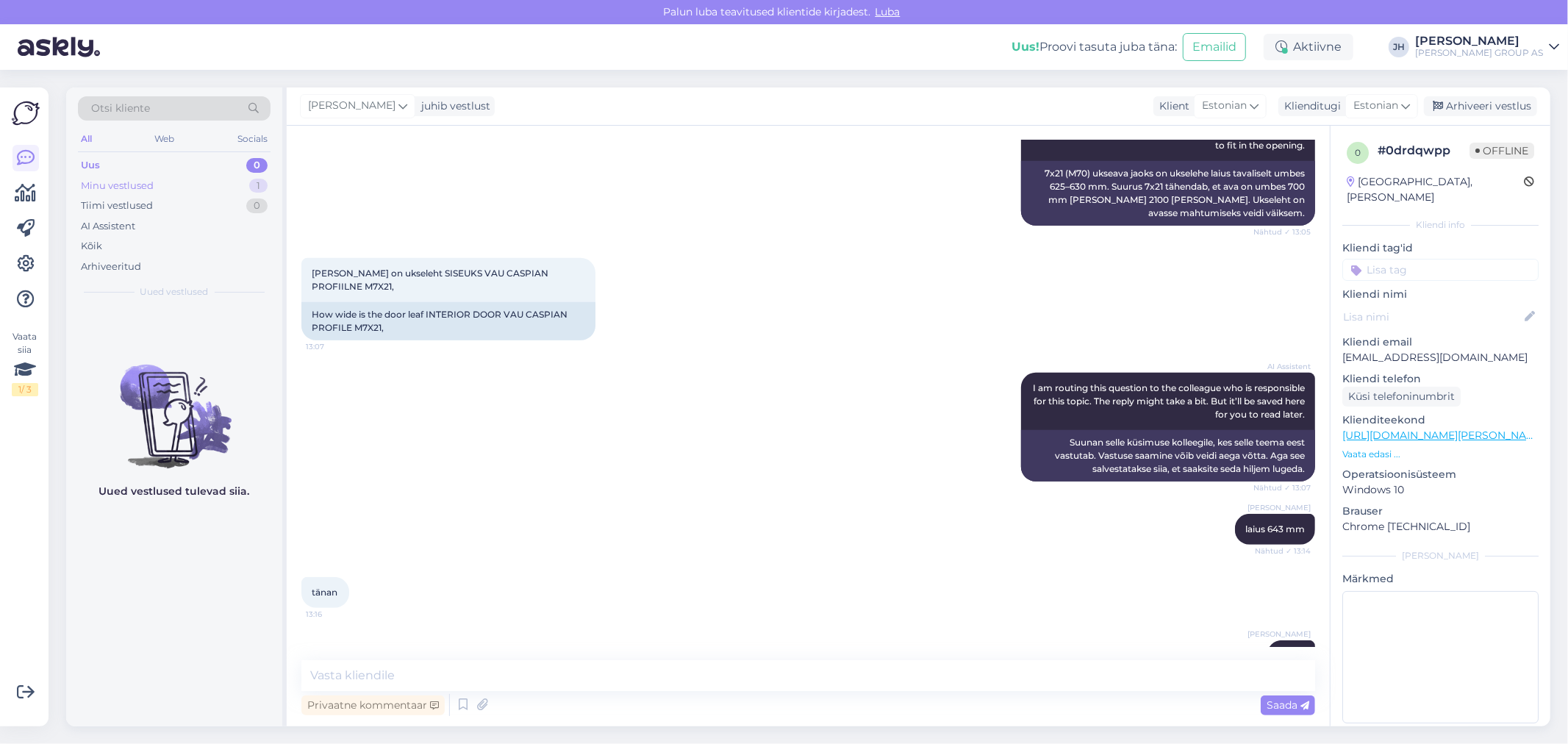
click at [113, 182] on div "Minu vestlused" at bounding box center [117, 185] width 72 height 14
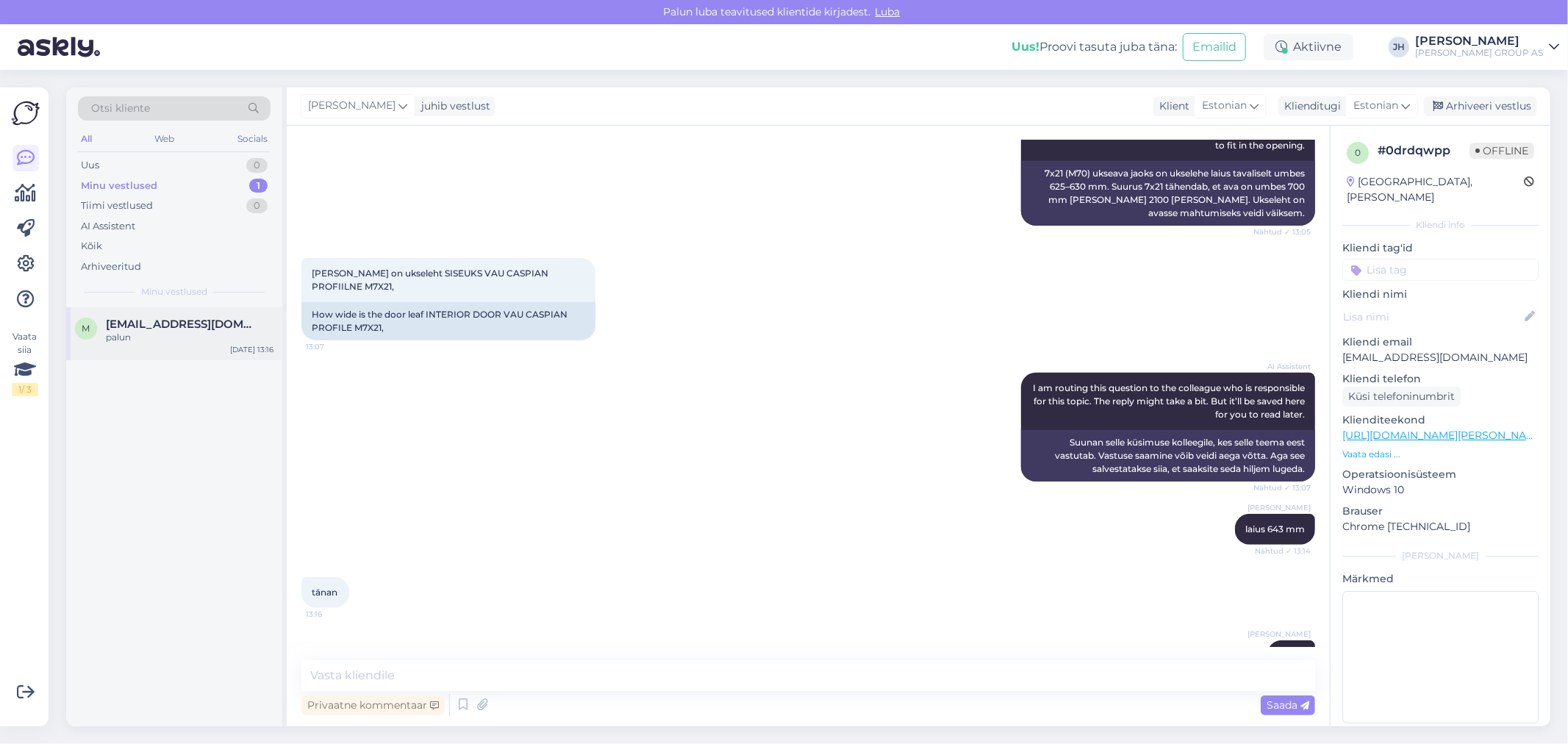
click at [121, 320] on span "[EMAIL_ADDRESS][DOMAIN_NAME]" at bounding box center [183, 324] width 153 height 13
click at [388, 680] on textarea at bounding box center [808, 676] width 1014 height 31
click at [101, 184] on div "Minu vestlused" at bounding box center [119, 185] width 77 height 14
click at [142, 335] on div "palun" at bounding box center [190, 338] width 168 height 13
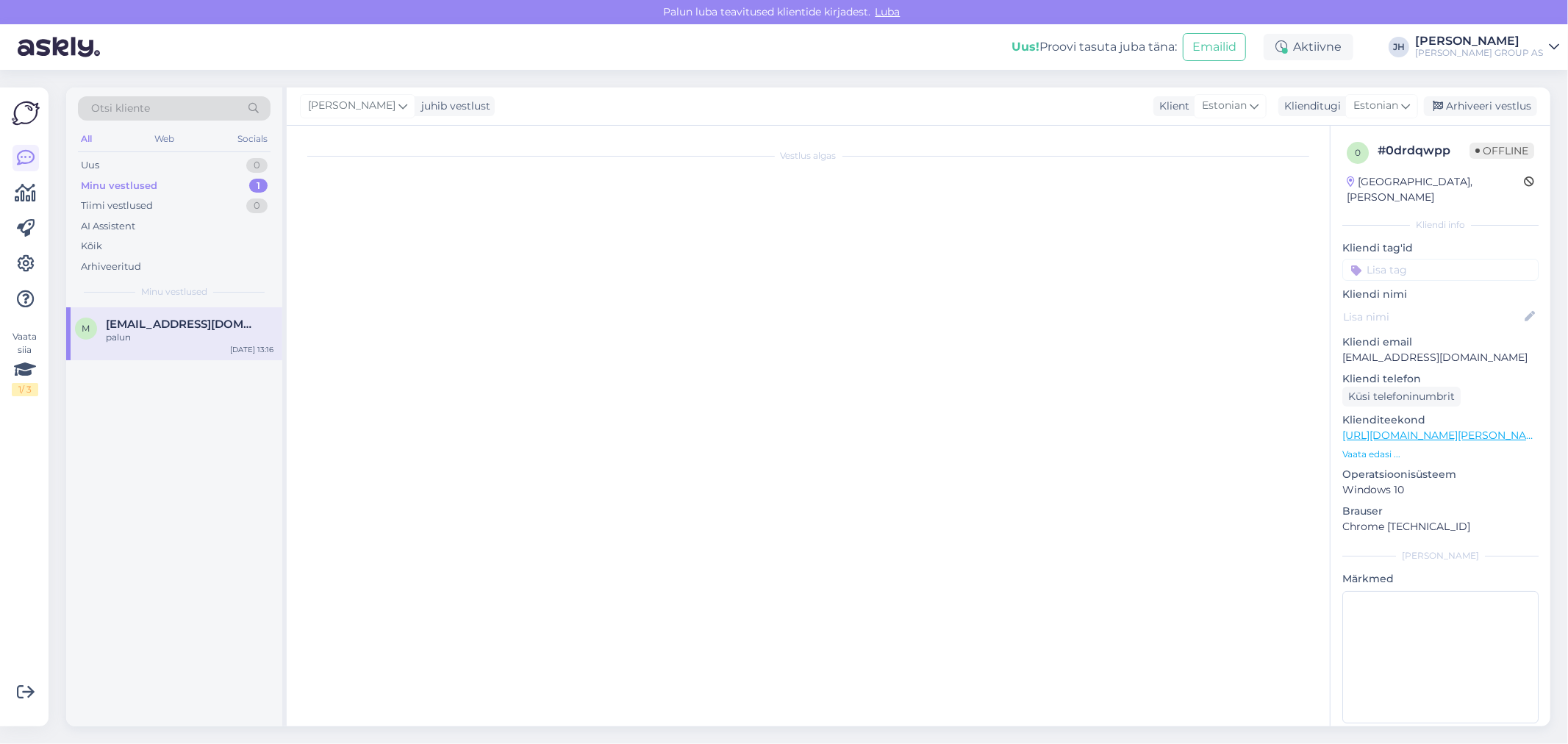
scroll to position [0, 0]
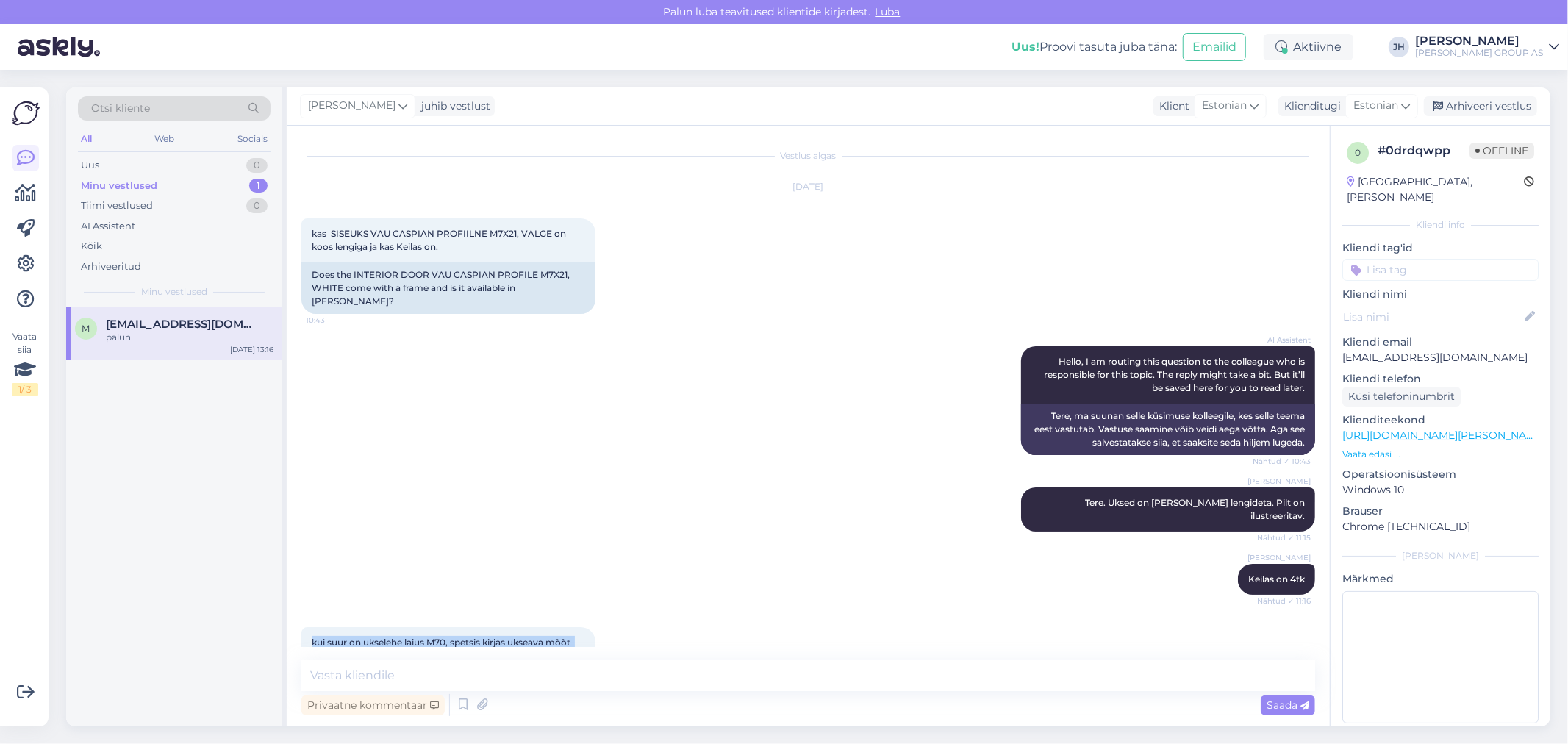
drag, startPoint x: 343, startPoint y: 634, endPoint x: 288, endPoint y: 615, distance: 58.2
click at [288, 615] on div "Vestlus algas [DATE] kas SISEUKS VAU CASPIAN PROFIILNE M7X21, VALGE on koos len…" at bounding box center [808, 426] width 1043 height 601
drag, startPoint x: 333, startPoint y: 232, endPoint x: 518, endPoint y: 230, distance: 185.0
click at [518, 230] on span "kas SISEUKS VAU CASPIAN PROFIILNE M7X21, VALGE on koos lengiga ja kas Keilas on." at bounding box center [440, 240] width 257 height 24
copy span "SISEUKS VAU CASPIAN PROFIILNE M7X21,"
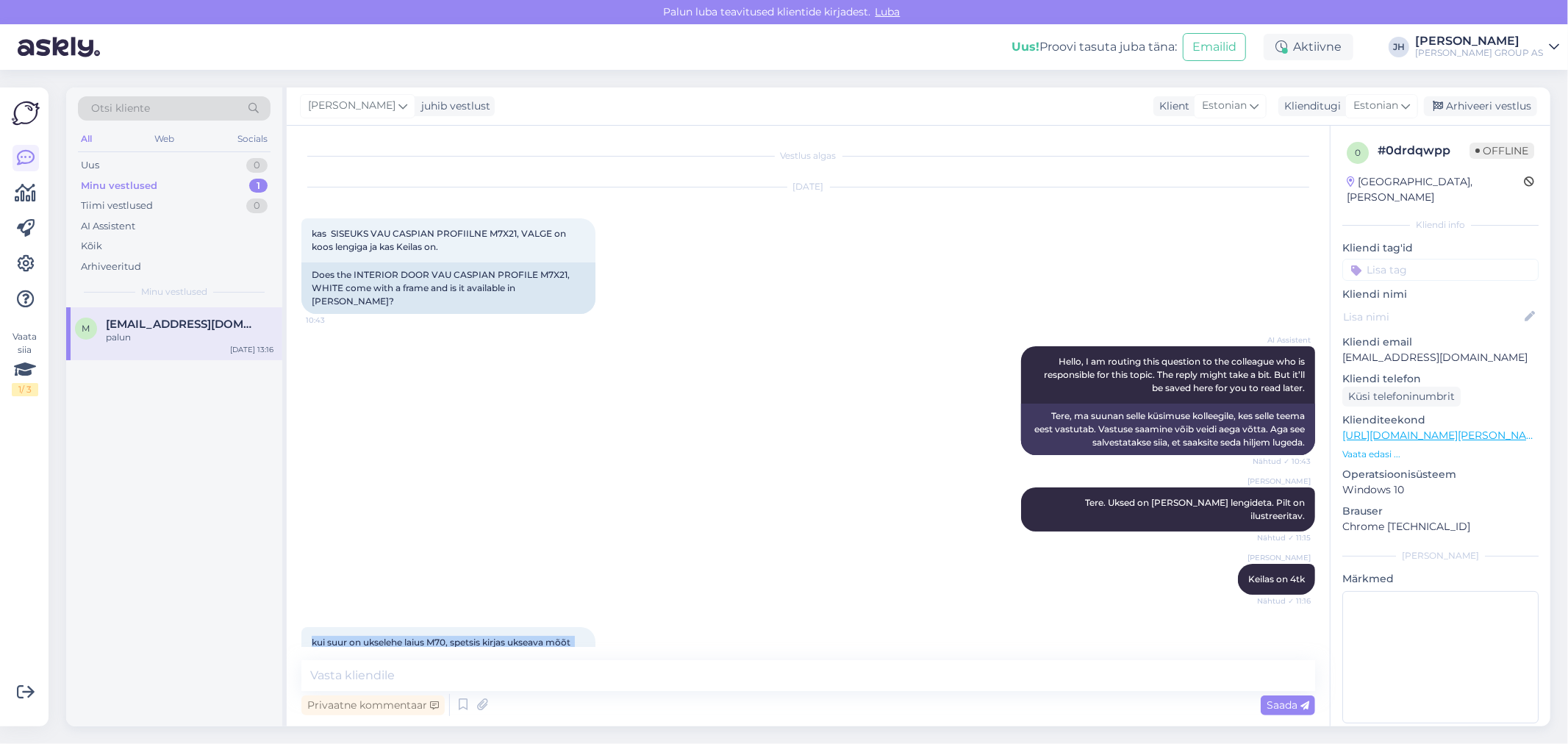
drag, startPoint x: 341, startPoint y: 627, endPoint x: 303, endPoint y: 618, distance: 39.1
click at [303, 627] on div "kui suur on ukselehe laius M70, spetsis kirjas ukseava mõõt 7x21 13:05" at bounding box center [448, 649] width 294 height 44
copy span "kui suur on ukselehe laius M70, spetsis kirjas ukseava mõõt 7x21"
click at [376, 672] on textarea at bounding box center [808, 676] width 1014 height 31
paste textarea "Ukseleht on alati veidi väiksem kui ukseava, et see mahuks lengi ja avaneks kor…"
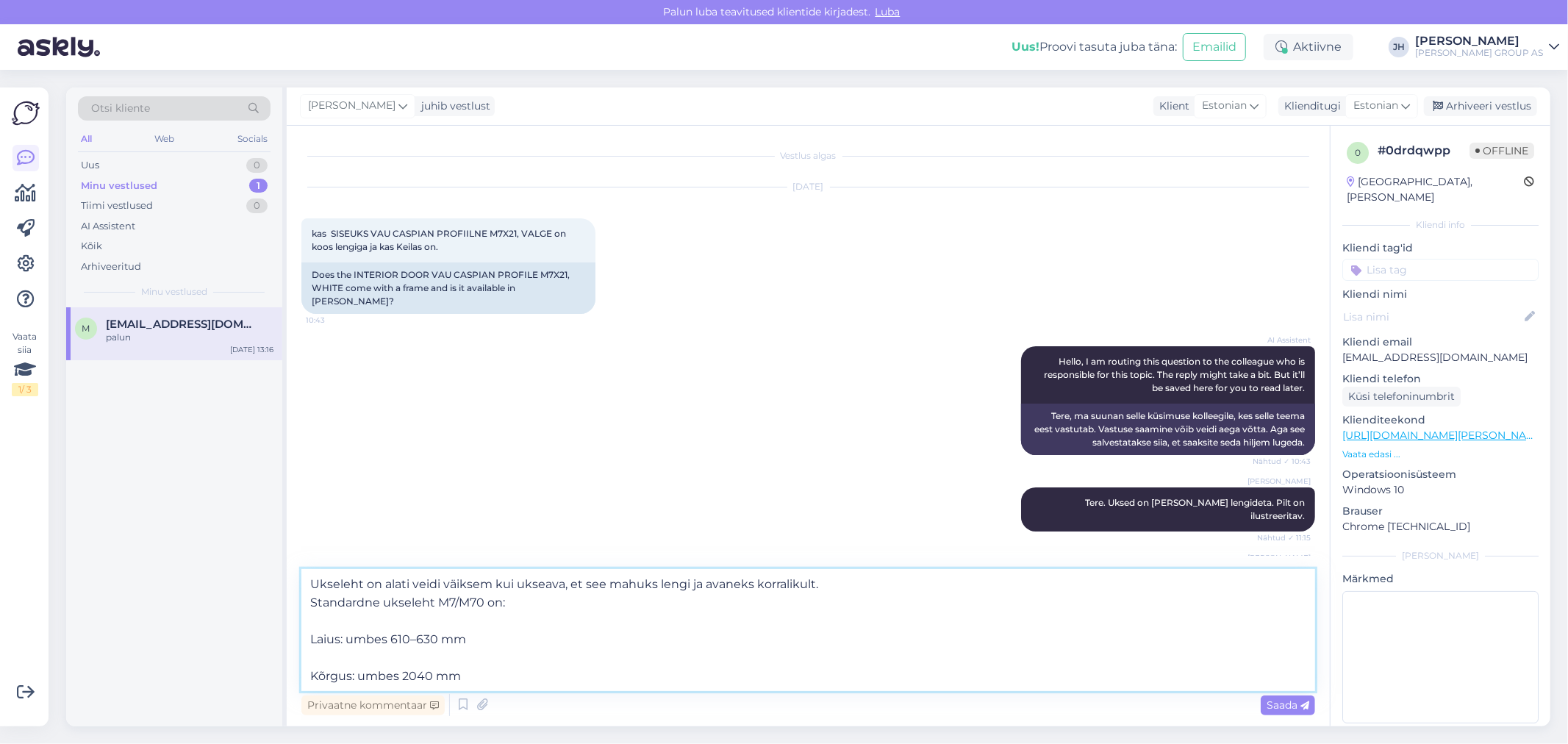
drag, startPoint x: 390, startPoint y: 638, endPoint x: 348, endPoint y: 642, distance: 42.2
click at [348, 642] on textarea "Ukseleht on alati veidi väiksem kui ukseava, et see mahuks lengi ja avaneks kor…" at bounding box center [808, 629] width 1014 height 122
drag, startPoint x: 400, startPoint y: 677, endPoint x: 356, endPoint y: 674, distance: 44.1
click at [356, 674] on textarea "Ukseleht on alati veidi väiksem kui ukseava, et see mahuks lengi ja avaneks kor…" at bounding box center [808, 629] width 1014 height 122
type textarea "Ukseleht on alati veidi väiksem kui ukseava, et see mahuks lengi ja avaneks kor…"
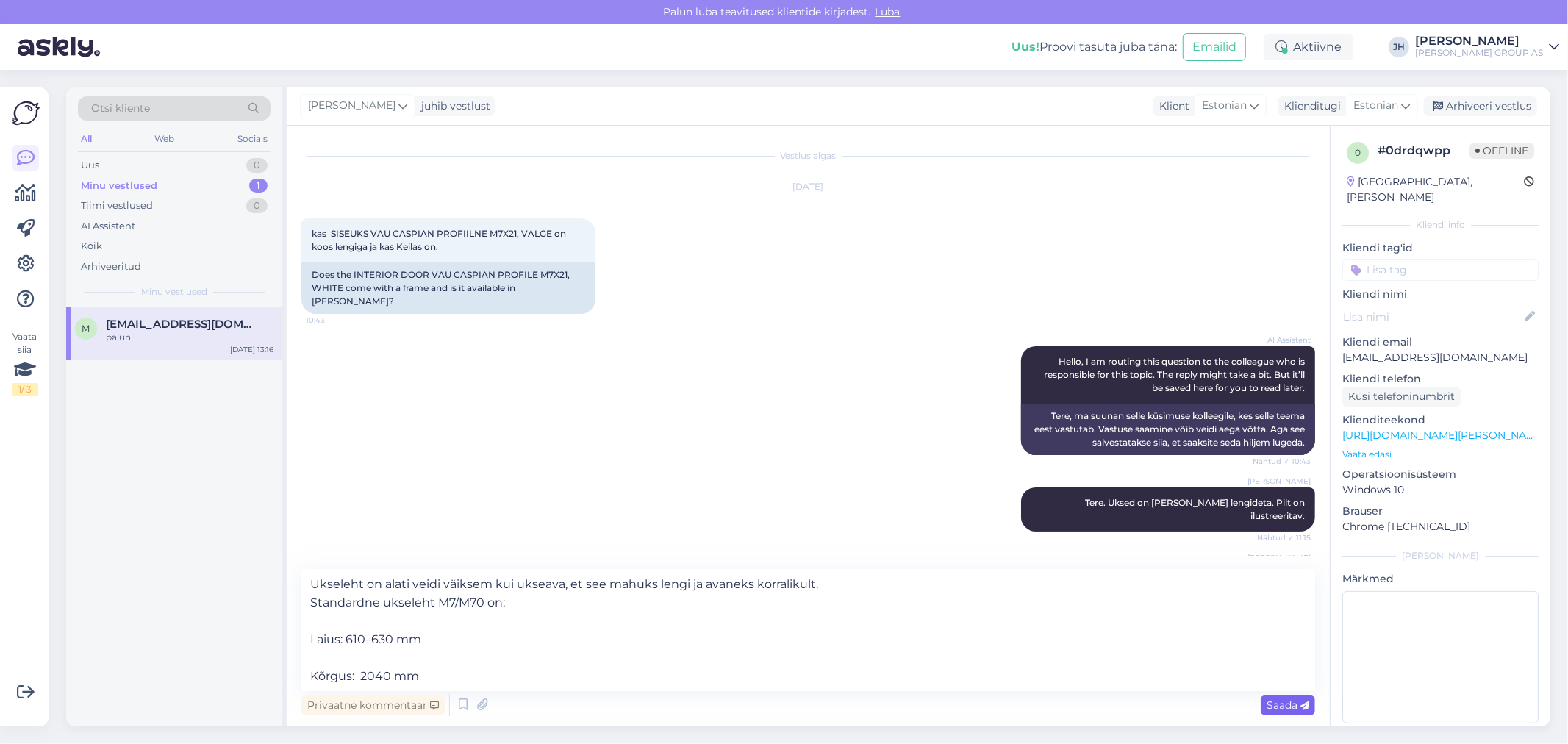
click at [1291, 700] on span "Saada" at bounding box center [1288, 705] width 43 height 13
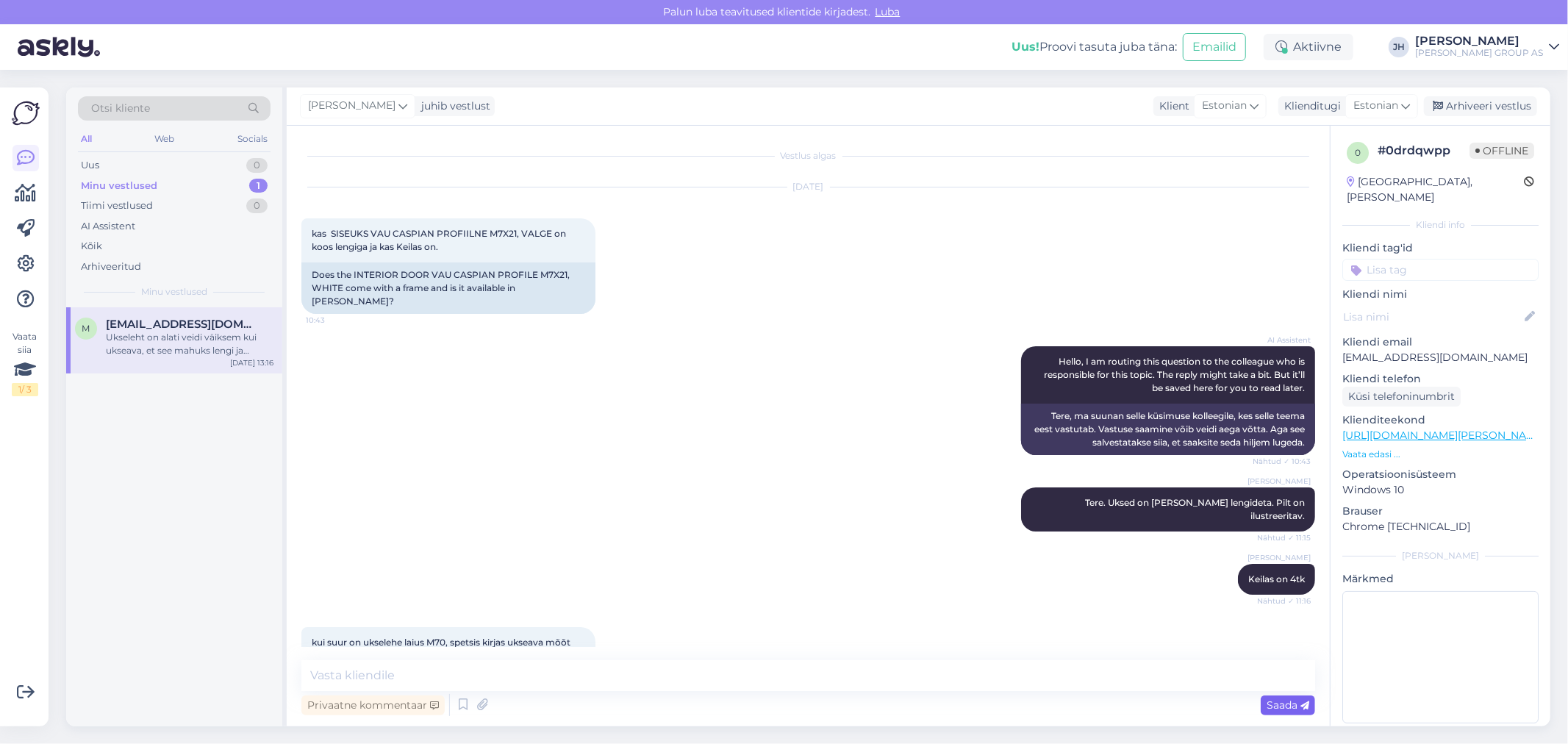
scroll to position [795, 0]
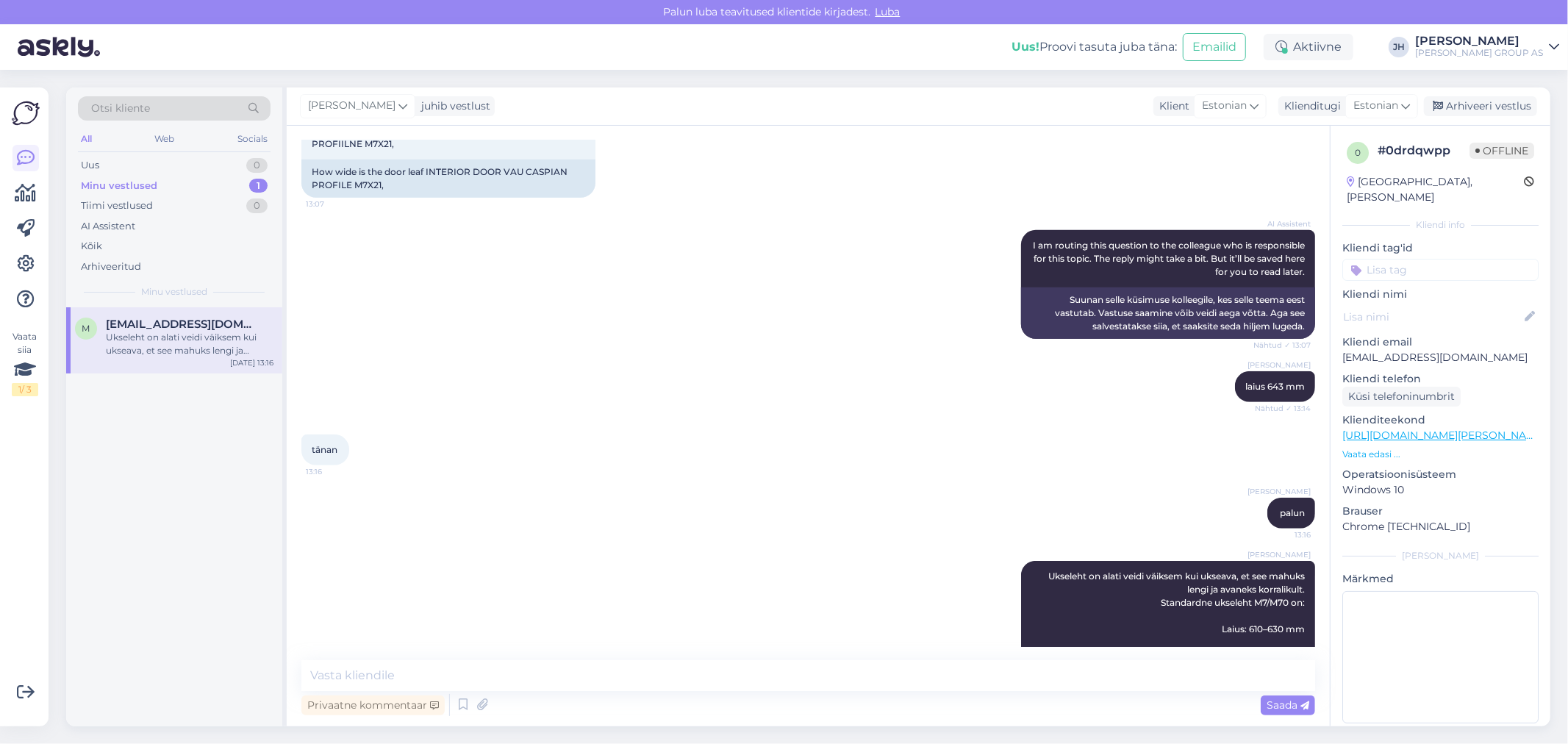
click at [110, 184] on div "Minu vestlused" at bounding box center [119, 185] width 77 height 14
click at [120, 335] on div "Ukseleht on alati veidi väiksem kui ukseava, et see mahuks lengi ja avaneks kor…" at bounding box center [190, 344] width 168 height 26
click at [115, 179] on div "Minu vestlused" at bounding box center [119, 185] width 77 height 14
click at [1518, 107] on div "Arhiveeri vestlus" at bounding box center [1480, 106] width 113 height 20
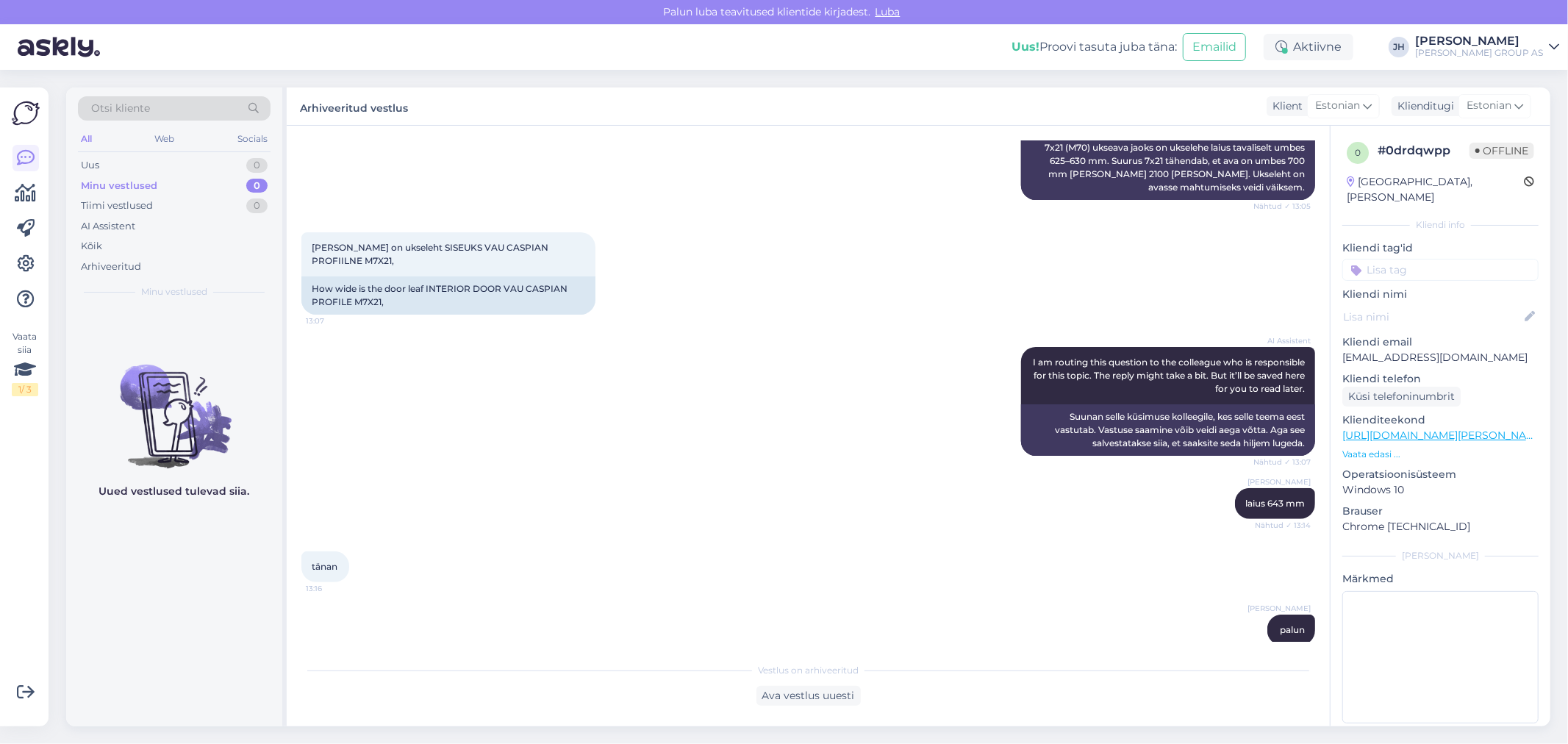
scroll to position [799, 0]
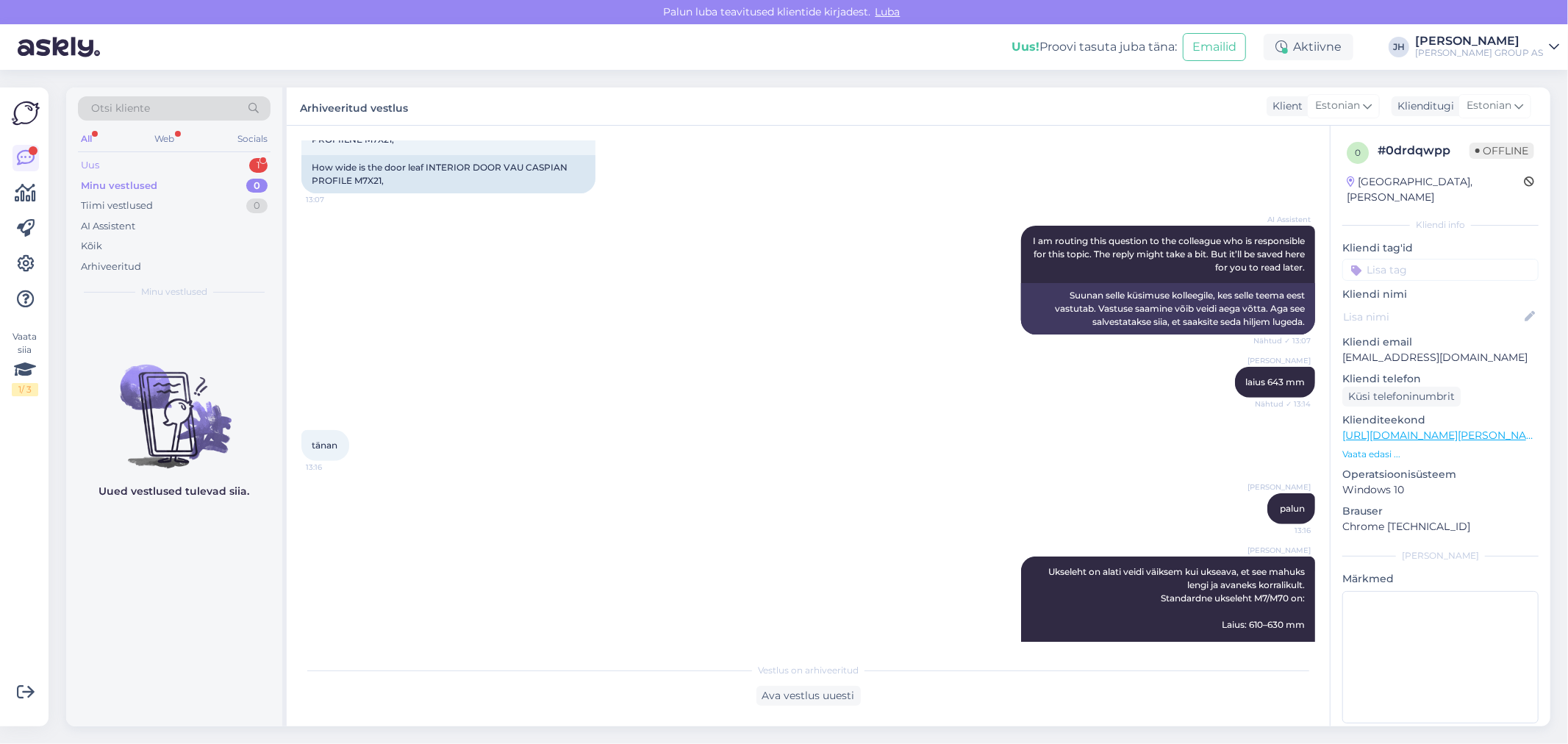
click at [89, 159] on div "Uus" at bounding box center [90, 165] width 19 height 14
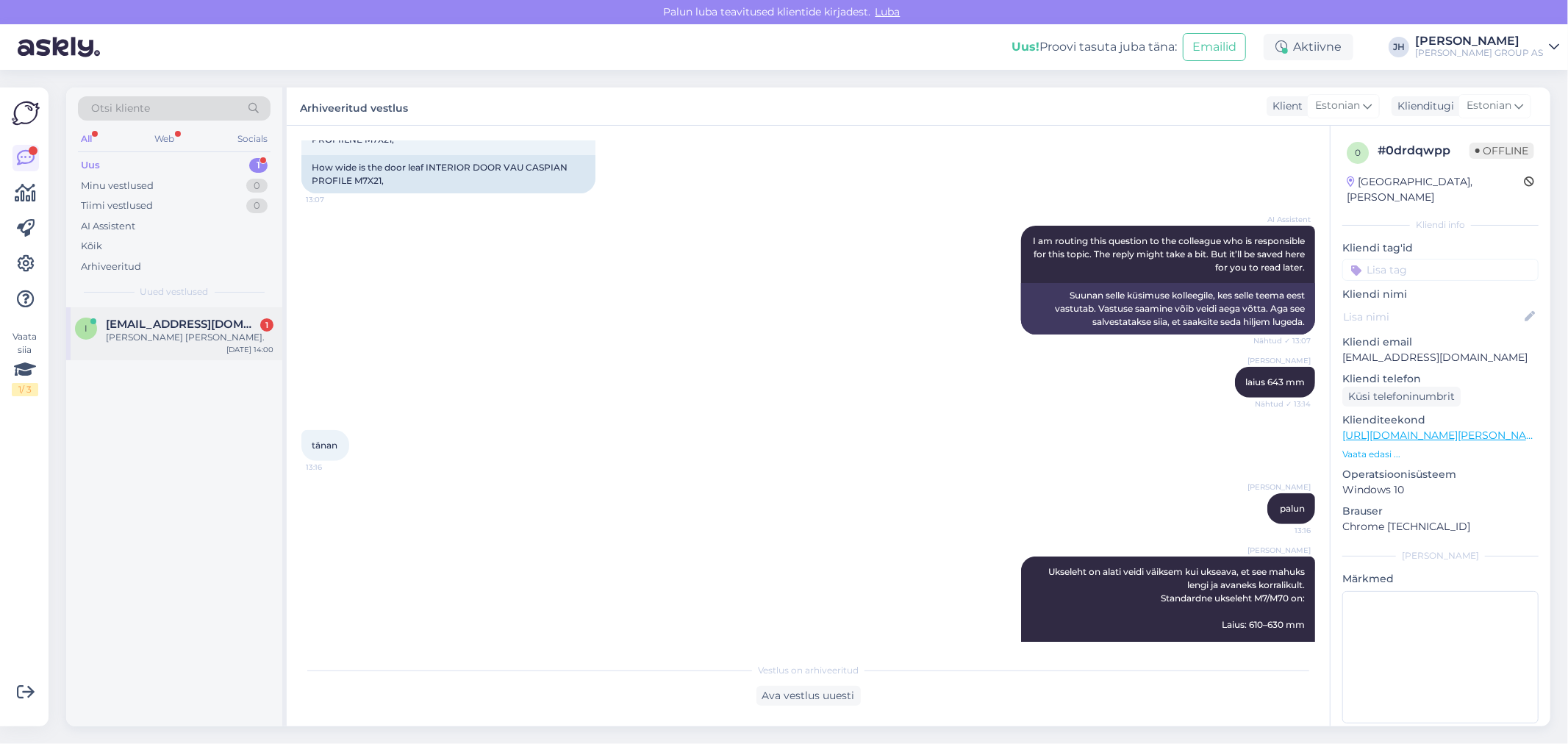
click at [143, 326] on span "[EMAIL_ADDRESS][DOMAIN_NAME]" at bounding box center [183, 324] width 153 height 13
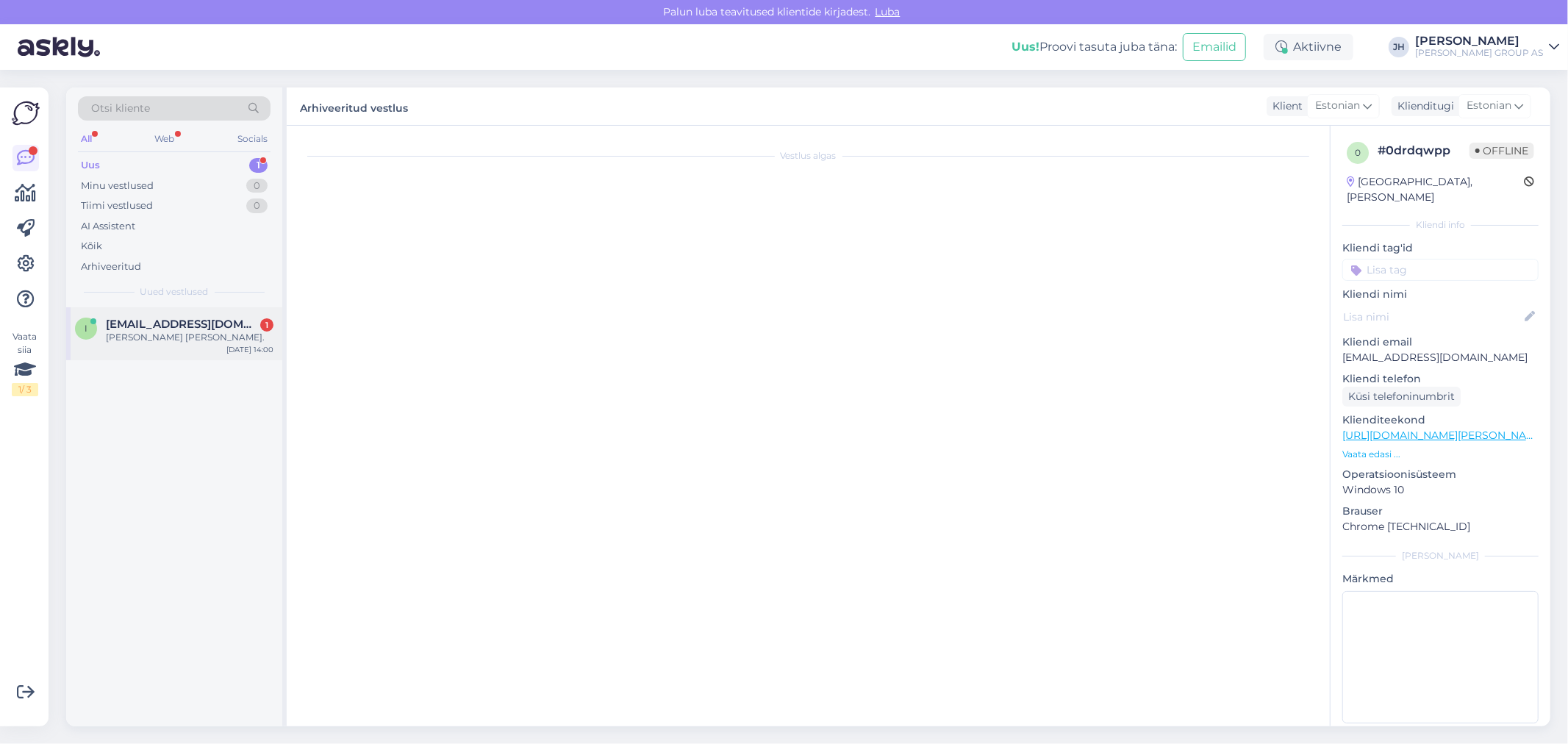
scroll to position [157, 0]
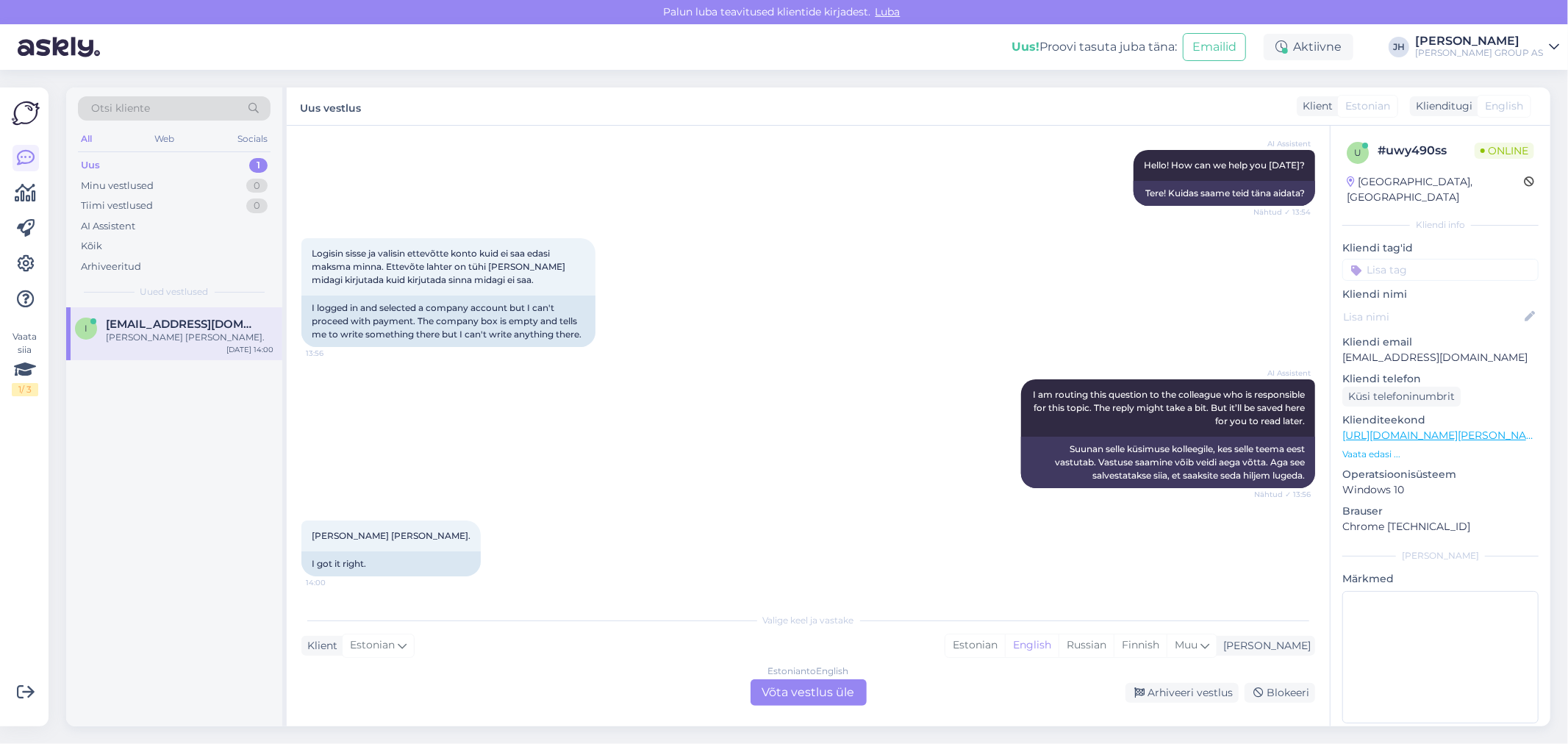
click at [805, 693] on div "Estonian to English Võta vestlus üle" at bounding box center [809, 692] width 116 height 26
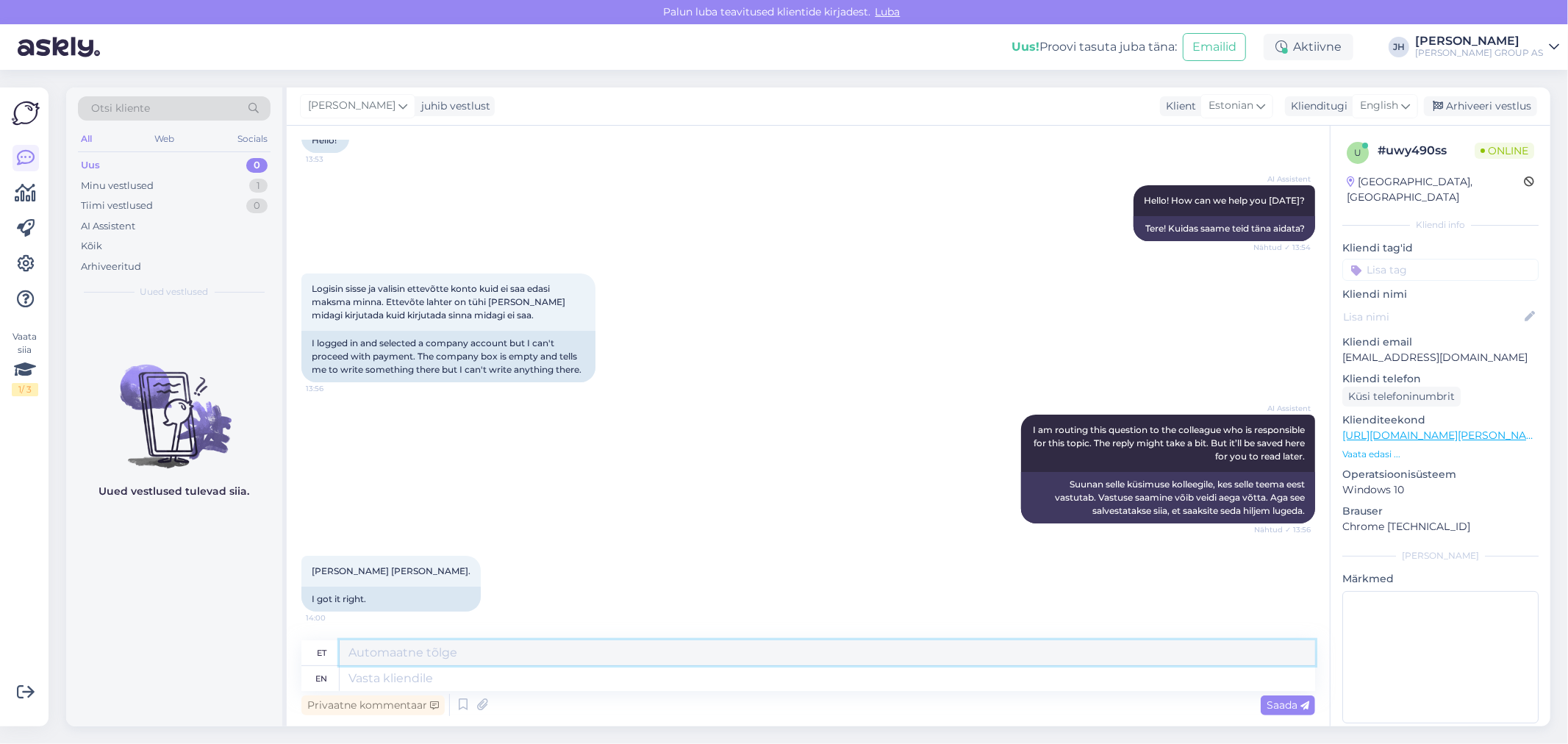
click at [474, 656] on textarea at bounding box center [827, 653] width 976 height 25
drag, startPoint x: 386, startPoint y: 653, endPoint x: 318, endPoint y: 645, distance: 68.5
click at [318, 645] on div "et Super!" at bounding box center [808, 653] width 1014 height 26
type textarea "Super!"
click at [1400, 99] on div "English" at bounding box center [1385, 106] width 67 height 24
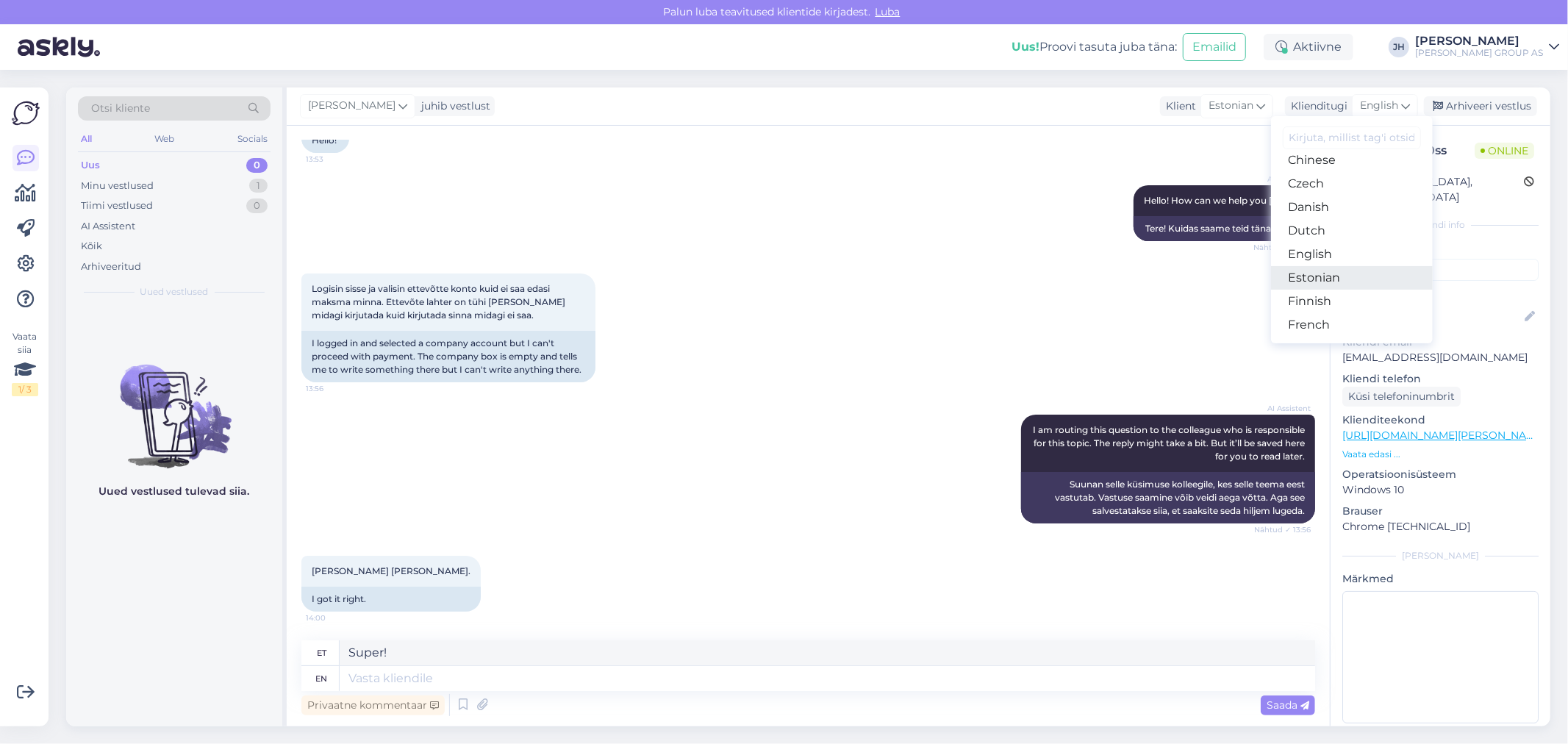
click at [1326, 280] on link "Estonian" at bounding box center [1352, 278] width 162 height 24
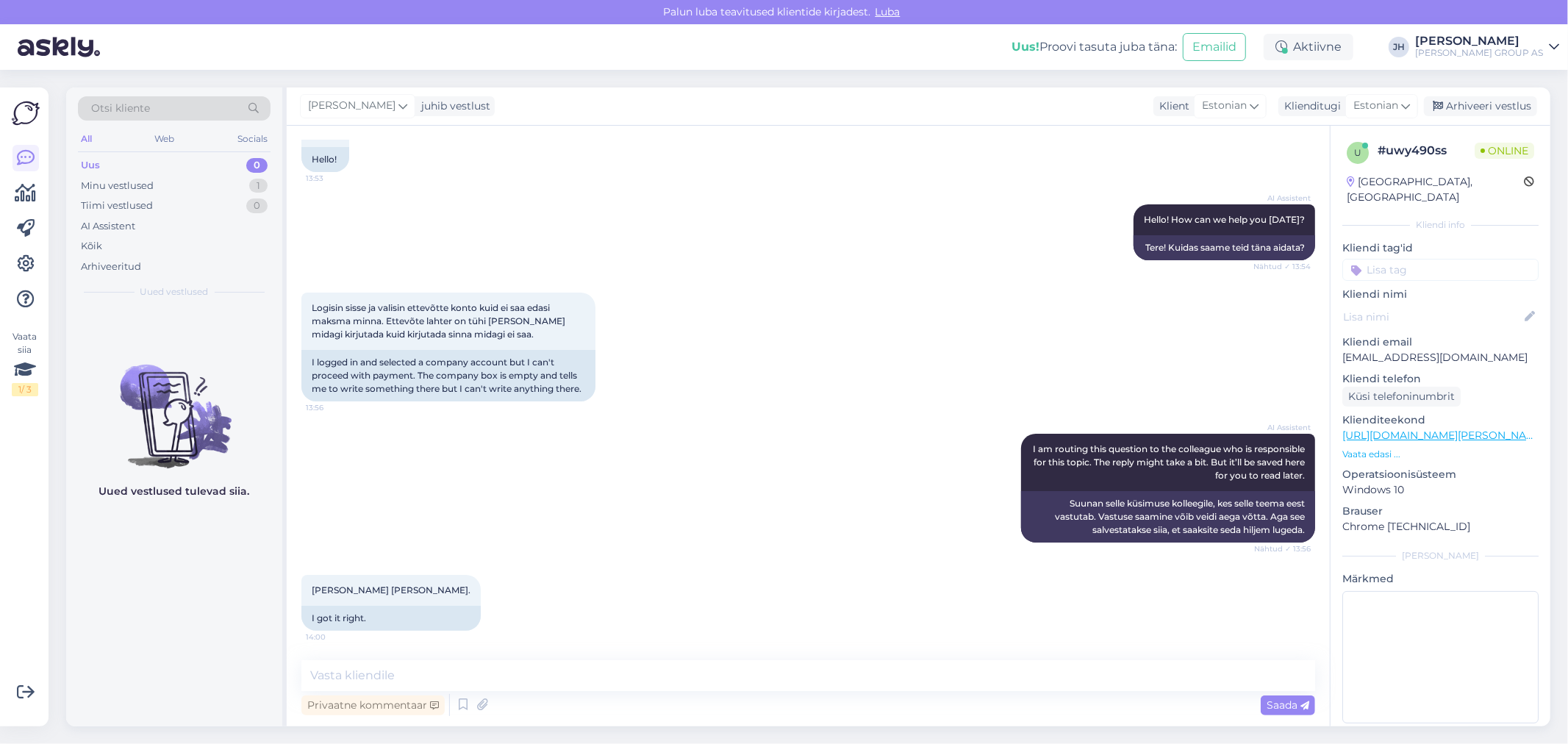
scroll to position [101, 0]
click at [391, 675] on textarea at bounding box center [808, 676] width 1014 height 31
paste textarea "Super!"
type textarea "Super!"
click at [1296, 706] on span "Saada" at bounding box center [1288, 705] width 43 height 13
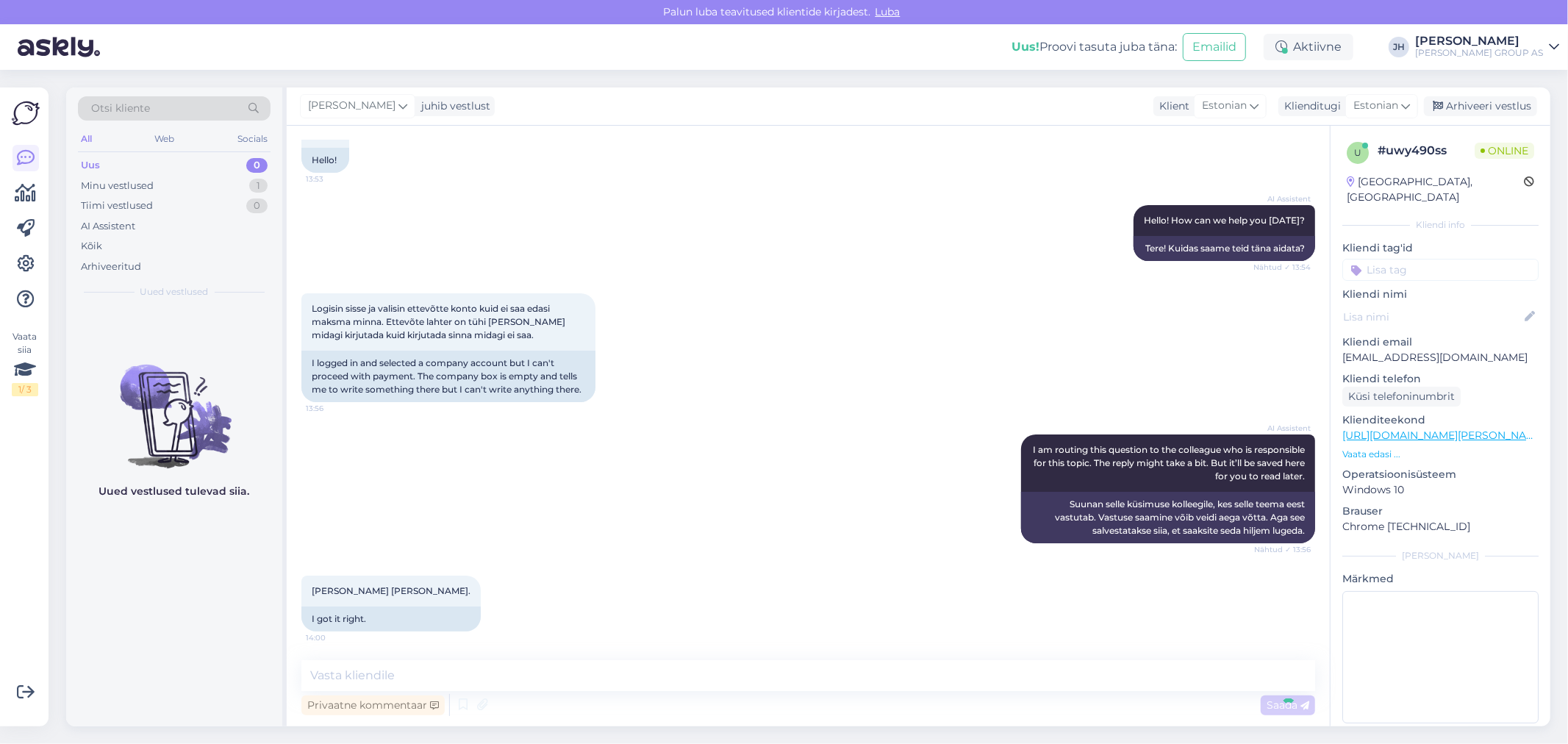
scroll to position [164, 0]
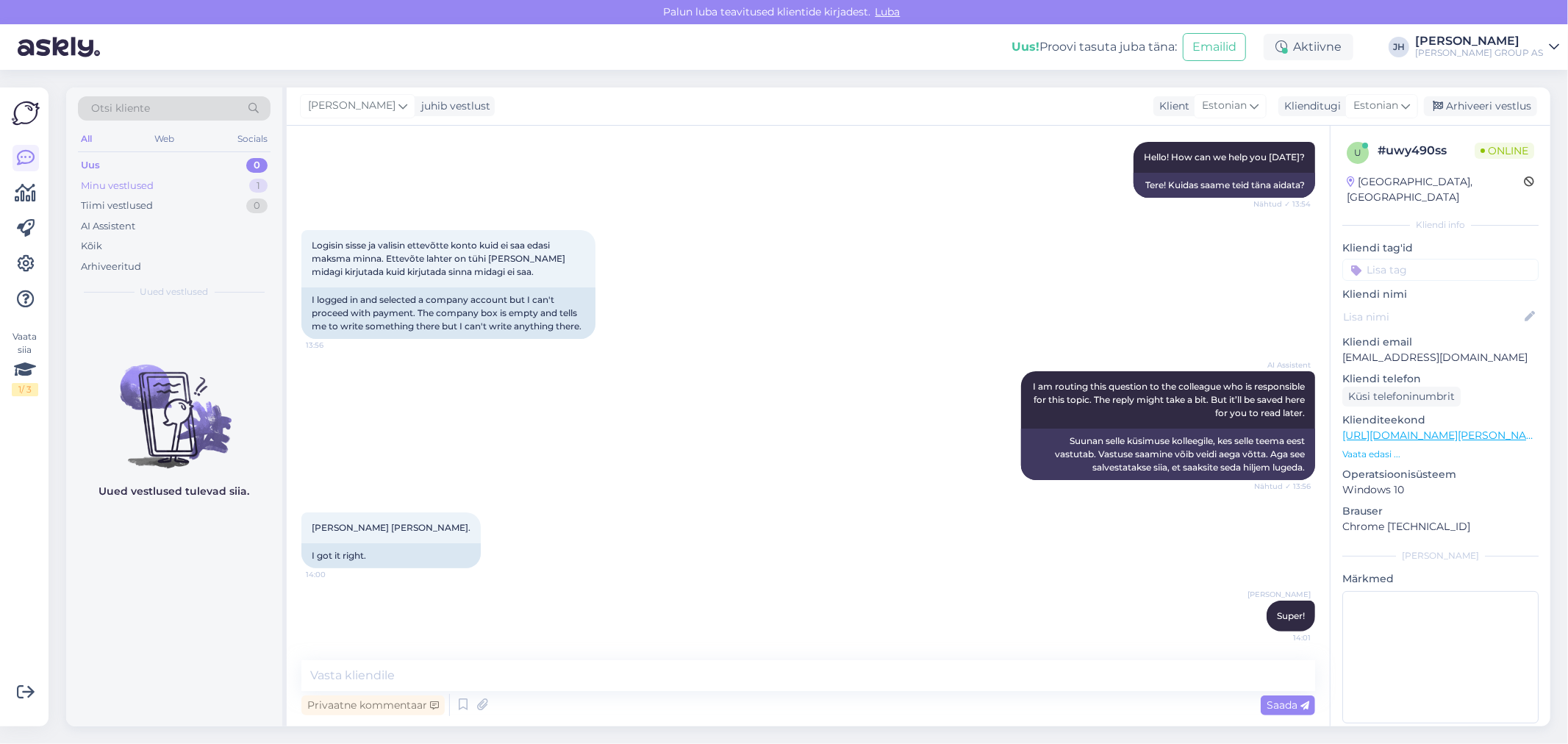
click at [131, 180] on div "Minu vestlused" at bounding box center [117, 185] width 72 height 14
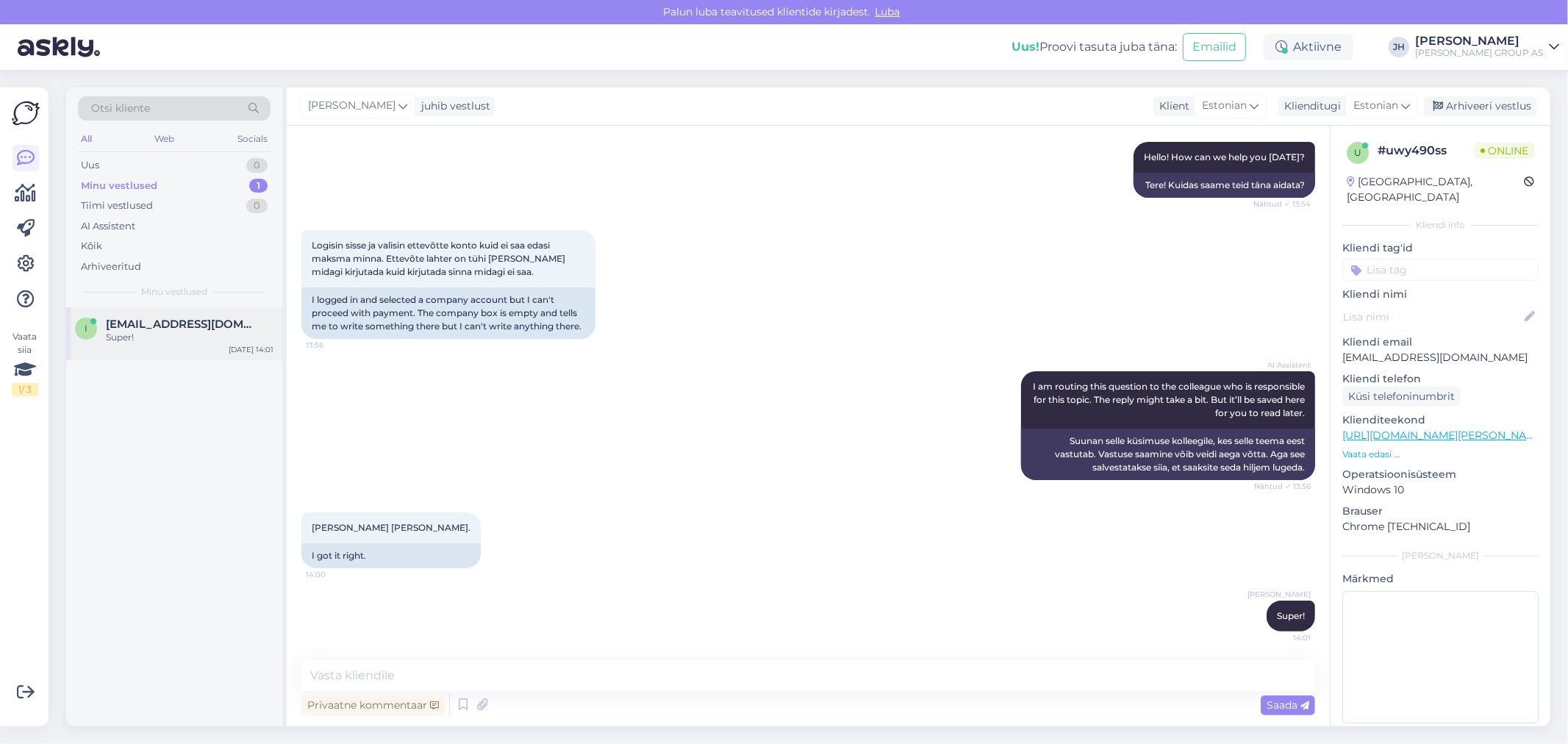
click at [137, 327] on span "[EMAIL_ADDRESS][DOMAIN_NAME]" at bounding box center [183, 324] width 153 height 13
click at [1506, 107] on div "Arhiveeri vestlus" at bounding box center [1480, 106] width 113 height 20
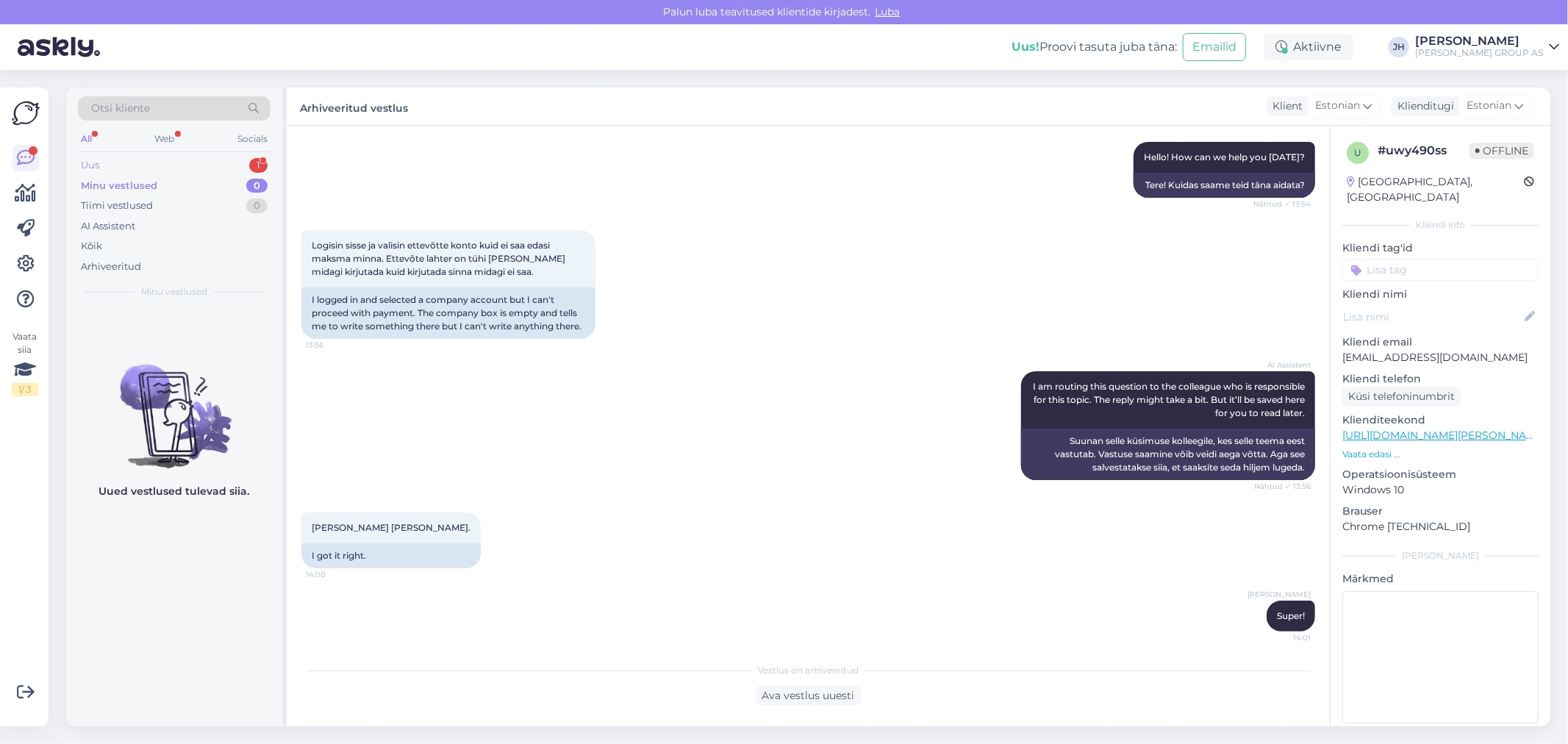
click at [84, 168] on div "Uus" at bounding box center [90, 165] width 19 height 14
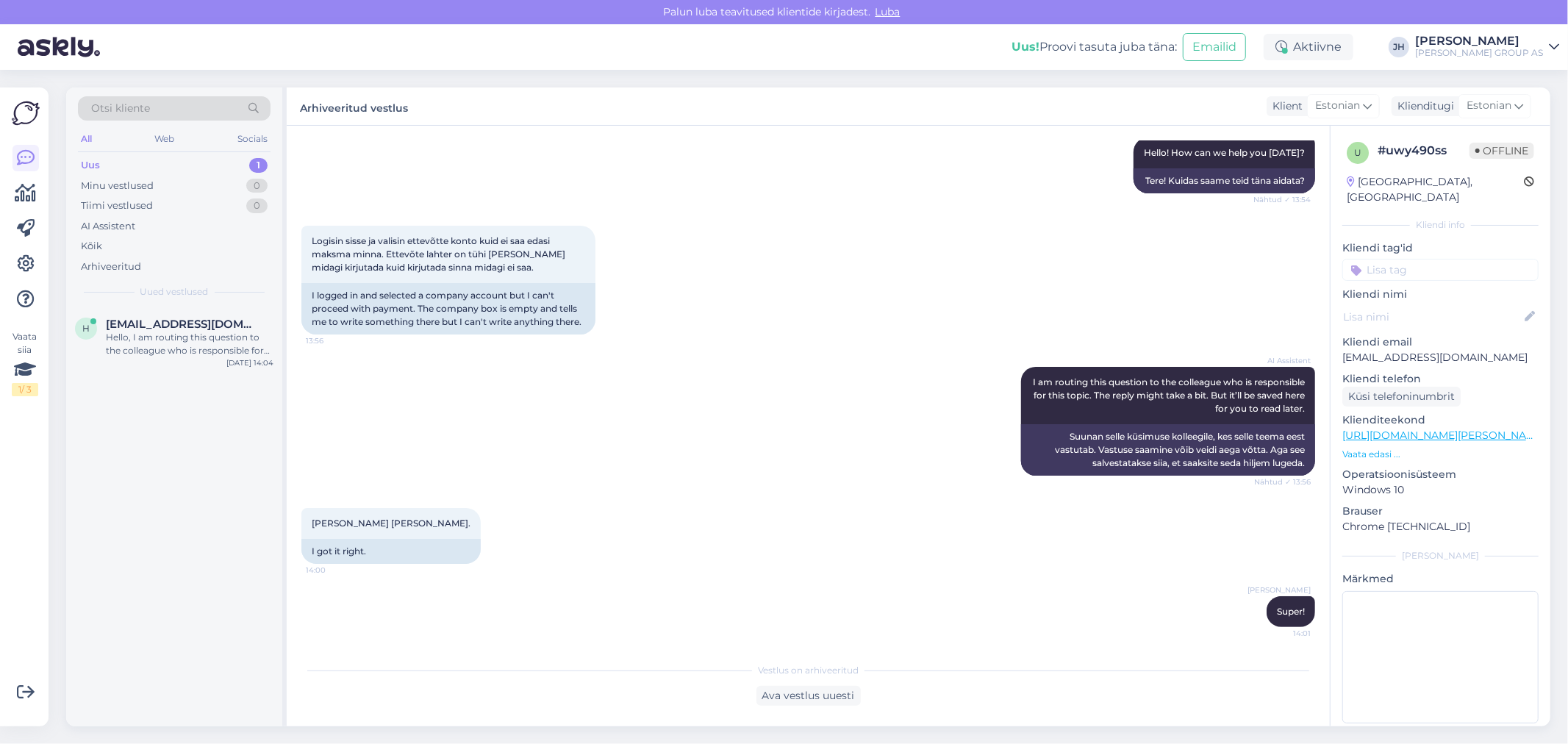
scroll to position [170, 0]
click at [135, 333] on div "Hello, I am routing this question to the colleague who is responsible for this …" at bounding box center [190, 344] width 168 height 26
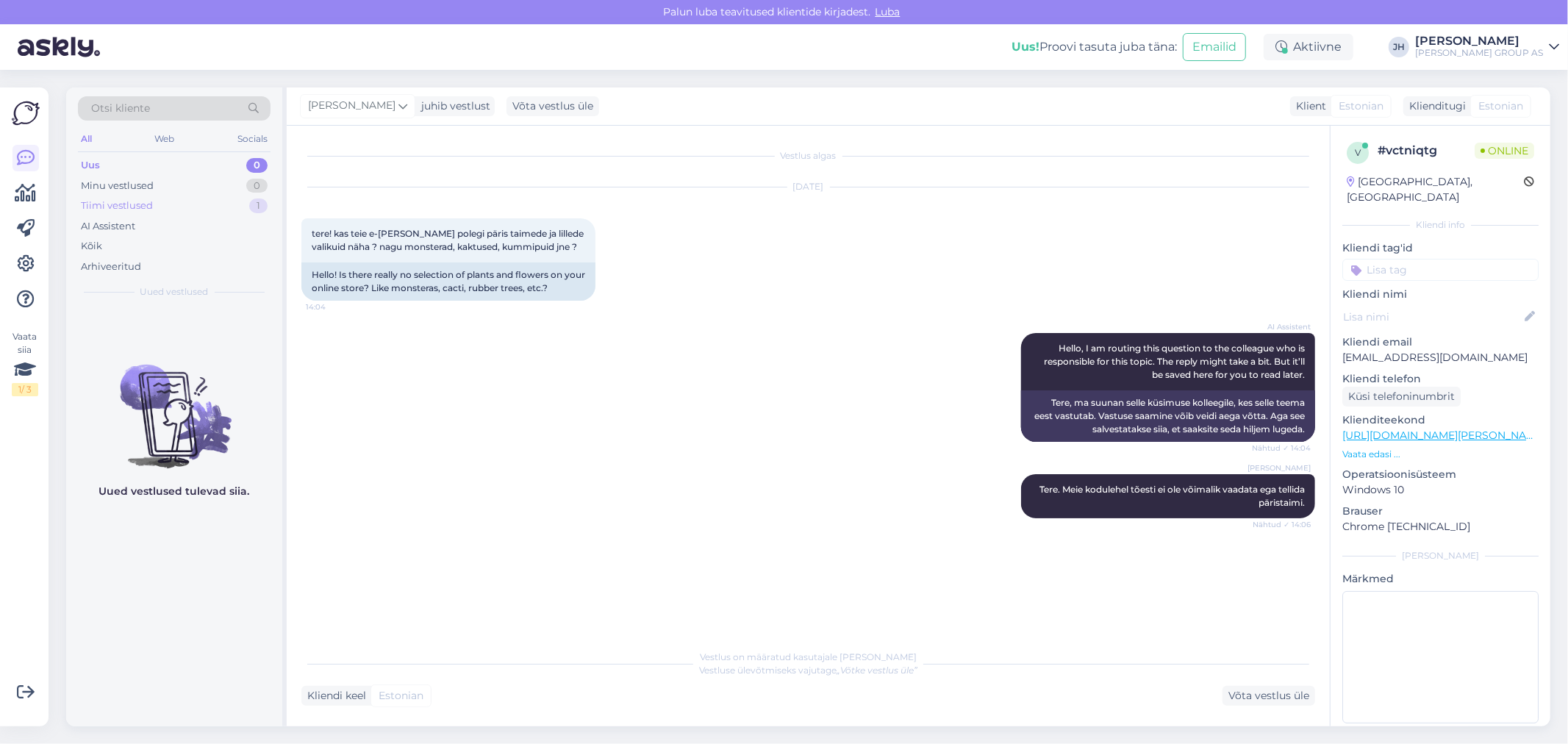
click at [128, 205] on div "Tiimi vestlused" at bounding box center [117, 206] width 72 height 14
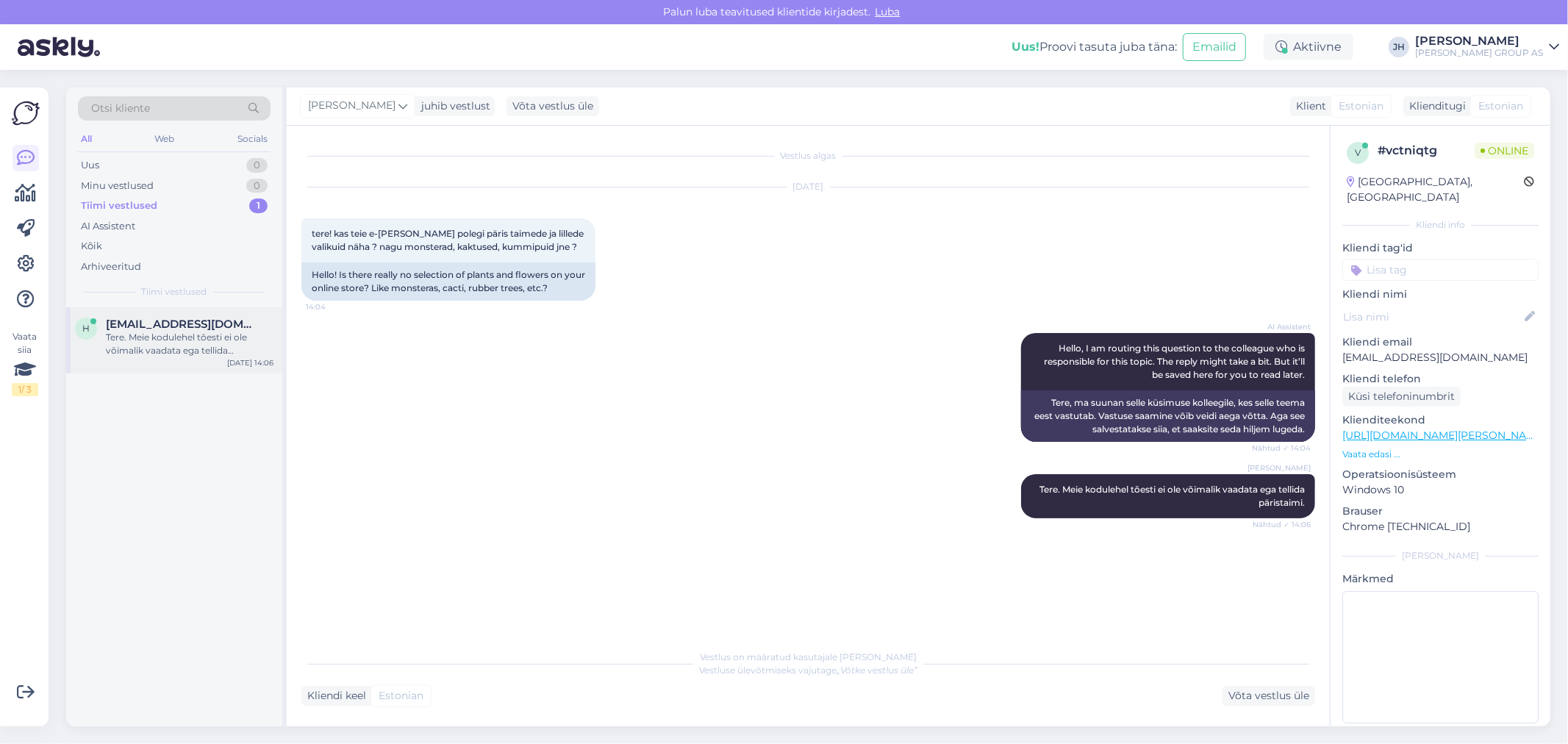
click at [136, 340] on div "Tere. Meie kodulehel tõesti ei ole võimalik vaadata ega tellida päristaimi." at bounding box center [190, 344] width 168 height 26
click at [178, 329] on span "[EMAIL_ADDRESS][DOMAIN_NAME]" at bounding box center [183, 324] width 153 height 13
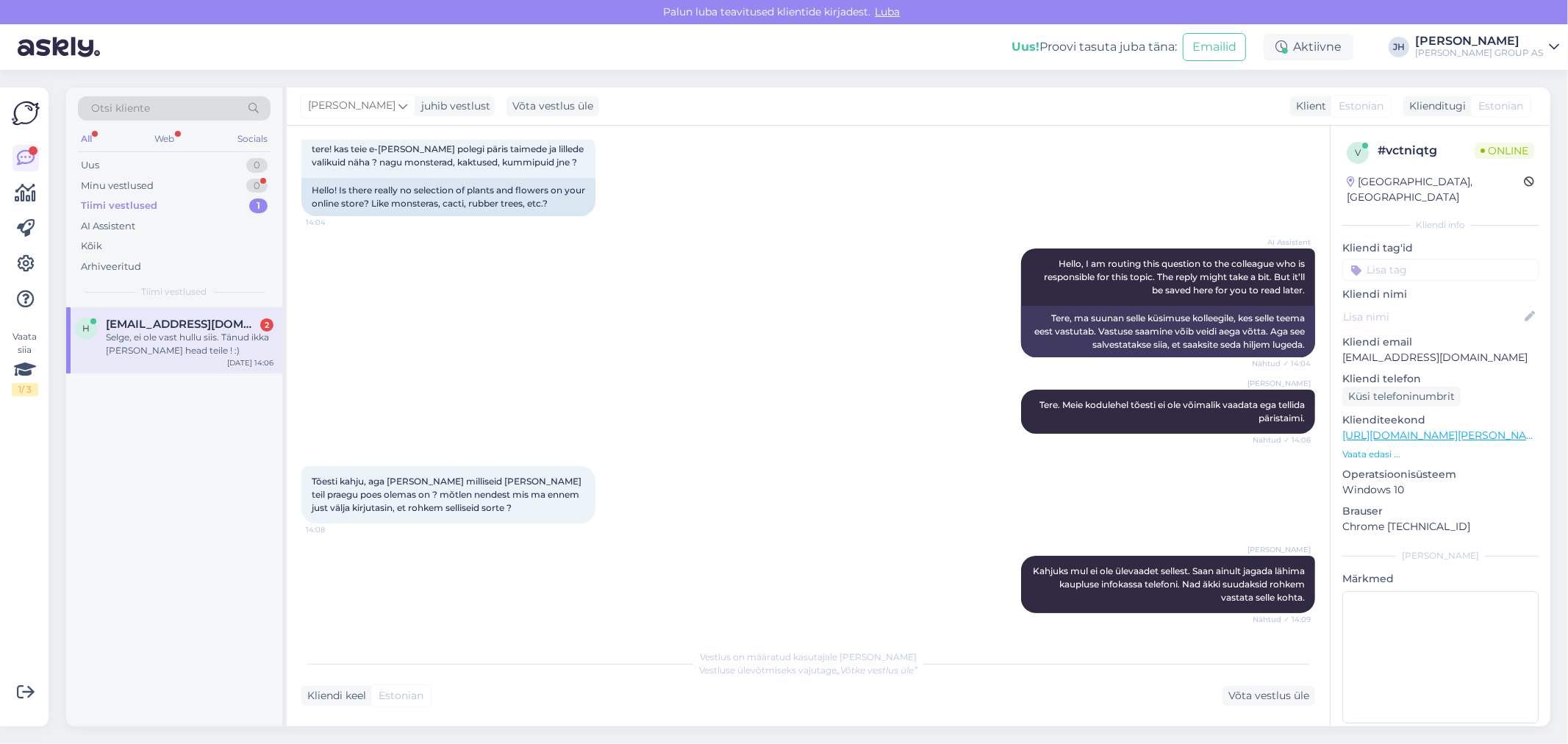
scroll to position [147, 0]
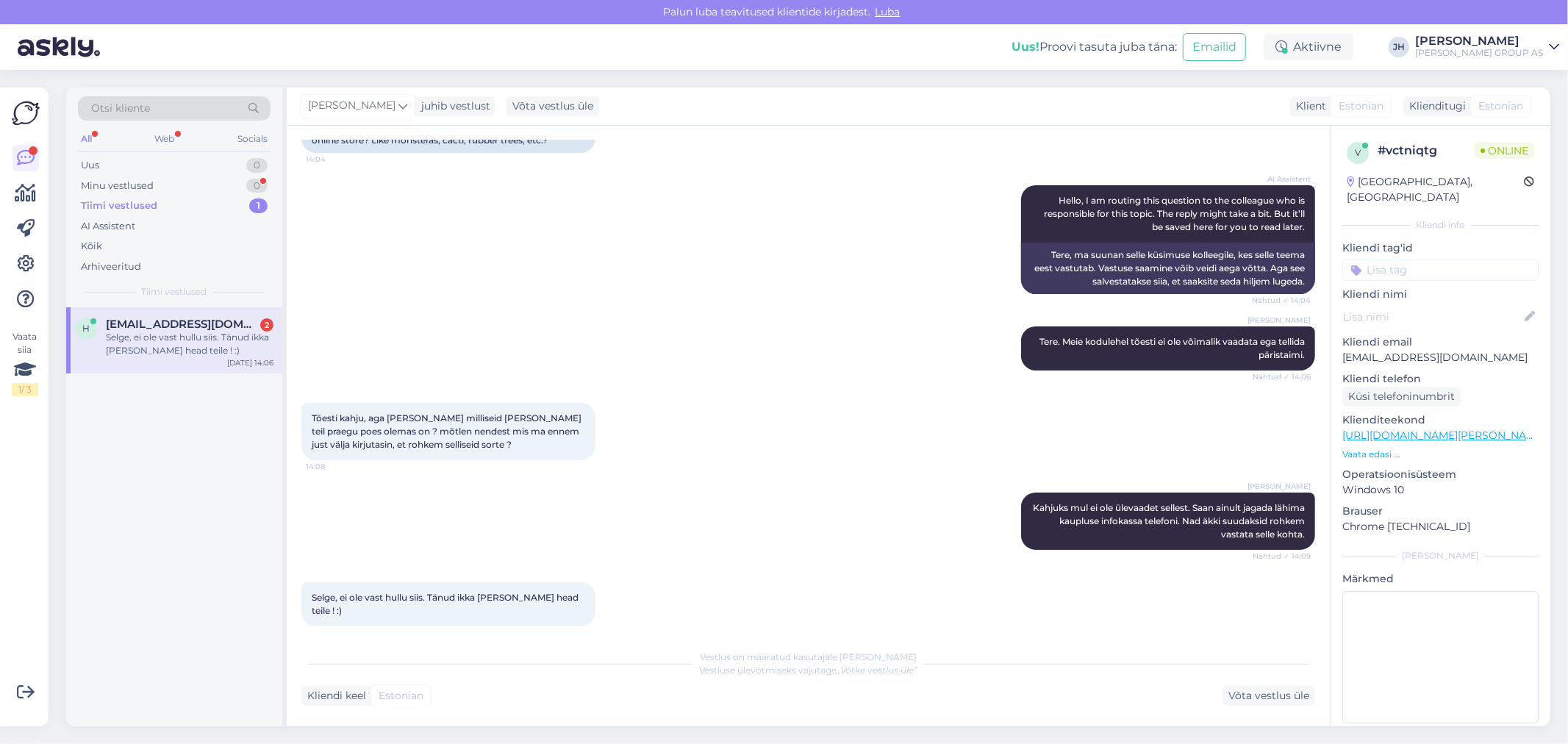
drag, startPoint x: 210, startPoint y: 333, endPoint x: 195, endPoint y: 333, distance: 15.0
click at [208, 333] on div "Selge, ei ole vast hullu siis. Tänud ikka [PERSON_NAME] head teile ! :)" at bounding box center [190, 344] width 168 height 26
